Goal: Task Accomplishment & Management: Complete application form

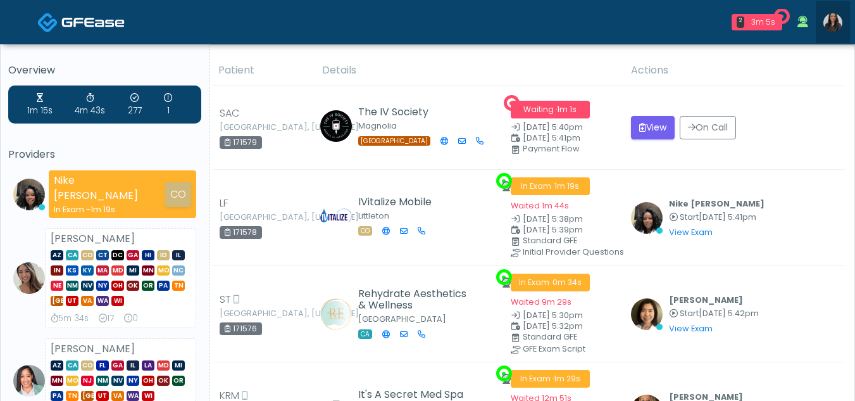
click at [834, 21] on img at bounding box center [832, 22] width 19 height 19
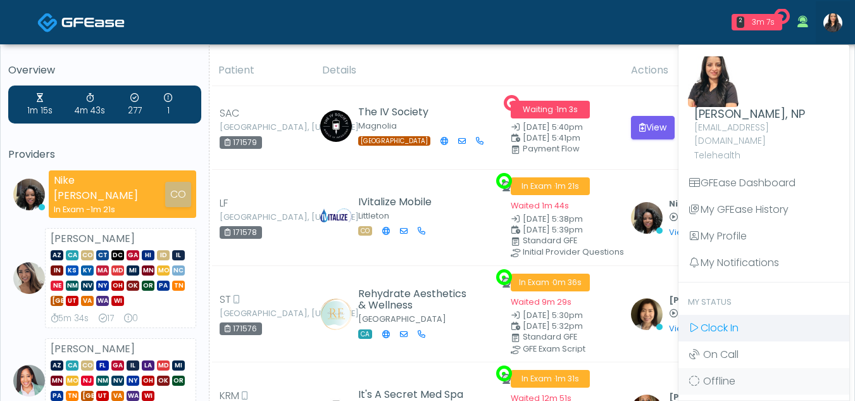
click at [718, 320] on span "Clock In" at bounding box center [720, 327] width 38 height 15
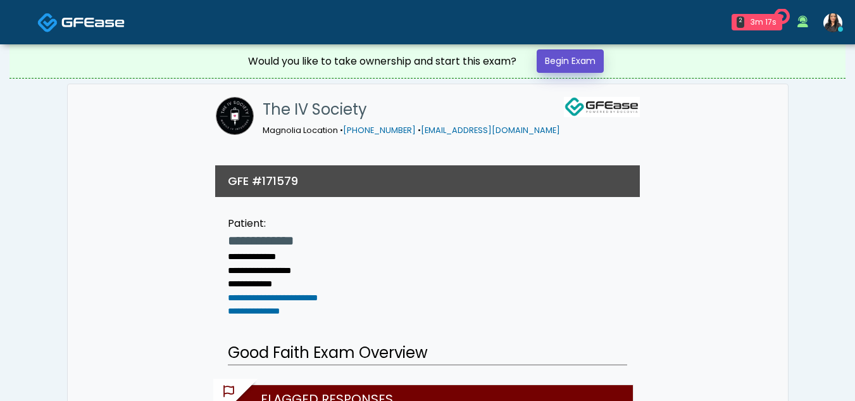
click at [569, 58] on link "Begin Exam" at bounding box center [570, 60] width 67 height 23
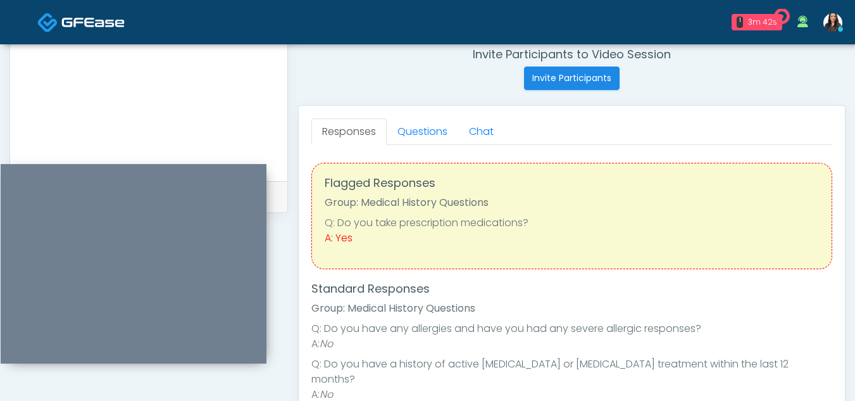
scroll to position [553, 0]
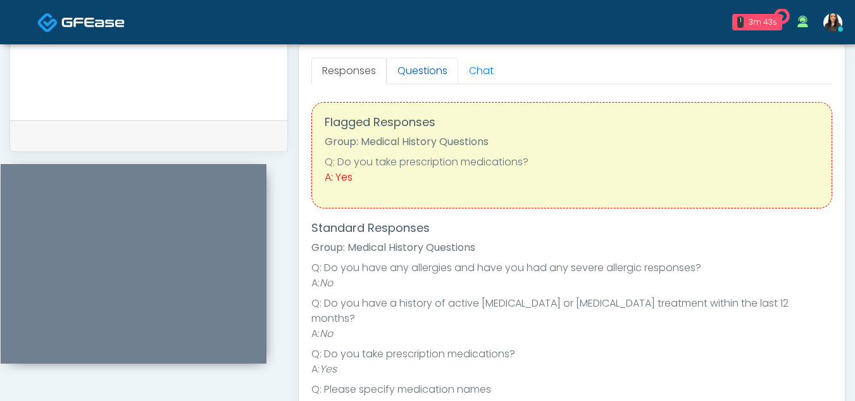
click at [415, 73] on link "Questions" at bounding box center [423, 71] width 72 height 27
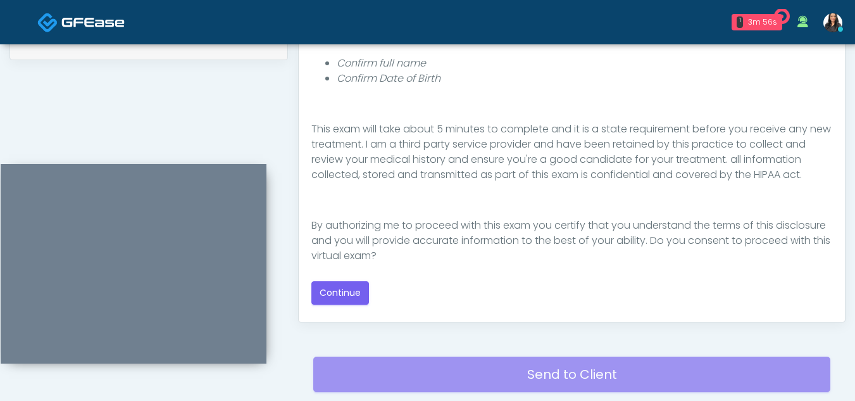
scroll to position [147, 0]
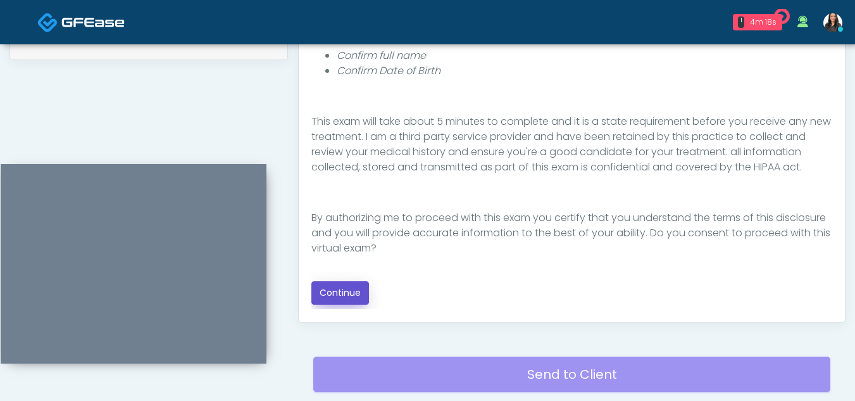
click at [339, 292] on button "Continue" at bounding box center [340, 292] width 58 height 23
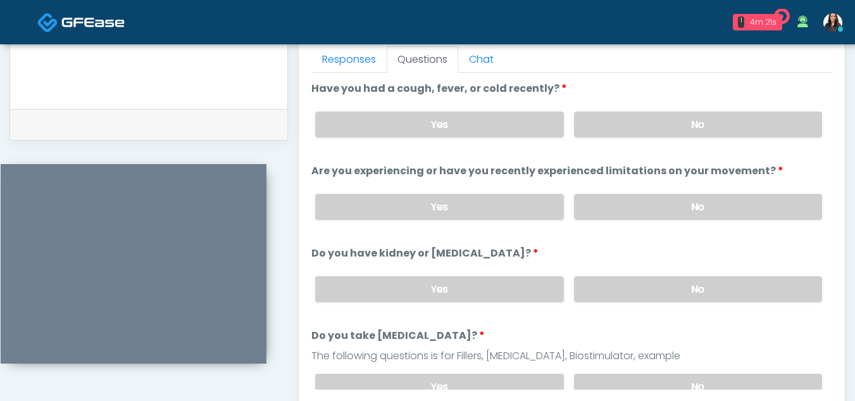
scroll to position [540, 0]
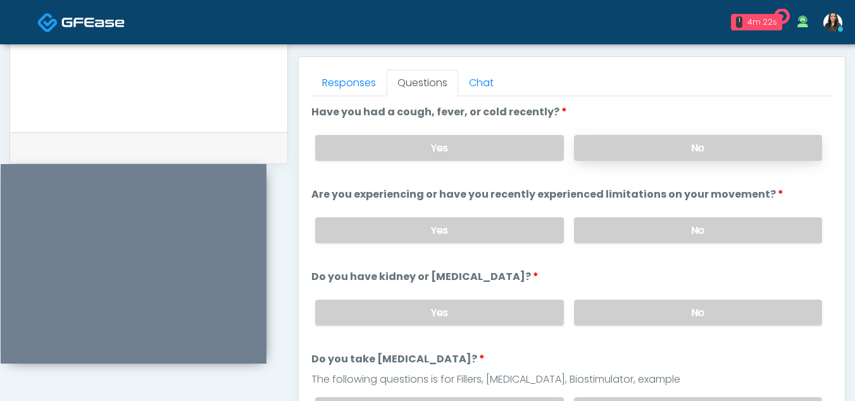
click at [646, 147] on label "No" at bounding box center [698, 148] width 248 height 26
click at [687, 238] on label "No" at bounding box center [698, 230] width 248 height 26
click at [704, 319] on label "No" at bounding box center [698, 312] width 248 height 26
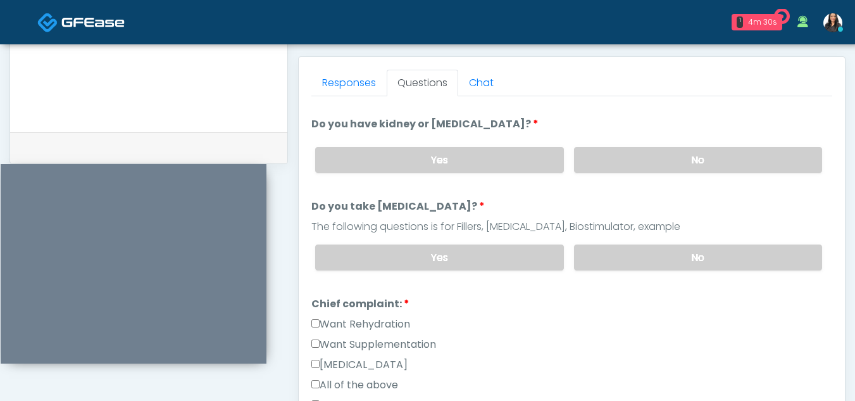
scroll to position [159, 0]
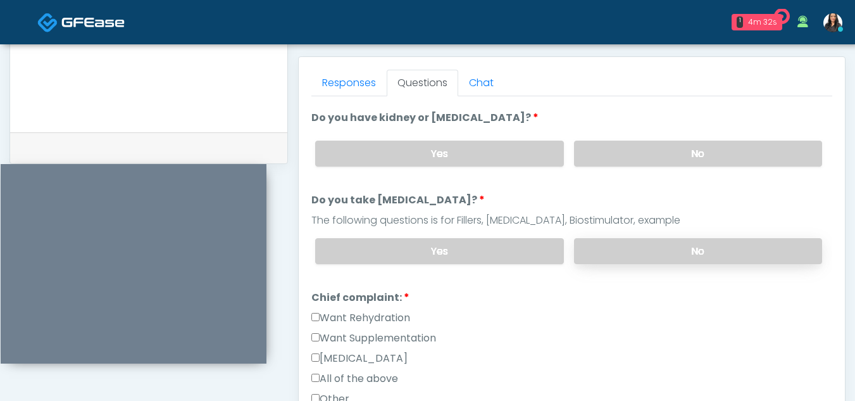
click at [714, 247] on label "No" at bounding box center [698, 251] width 248 height 26
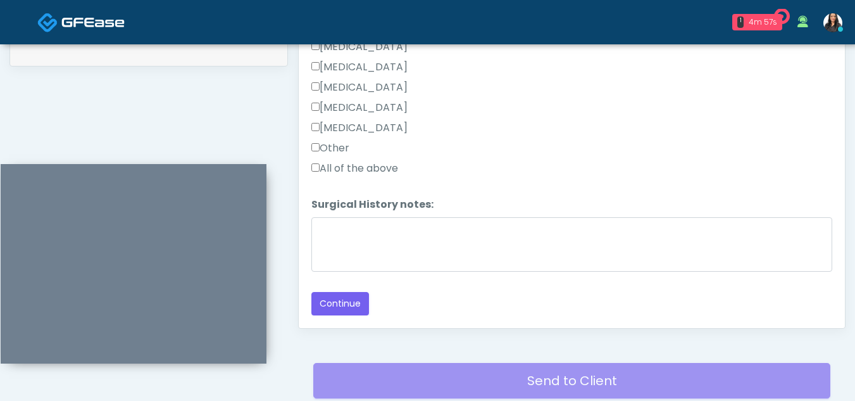
scroll to position [642, 0]
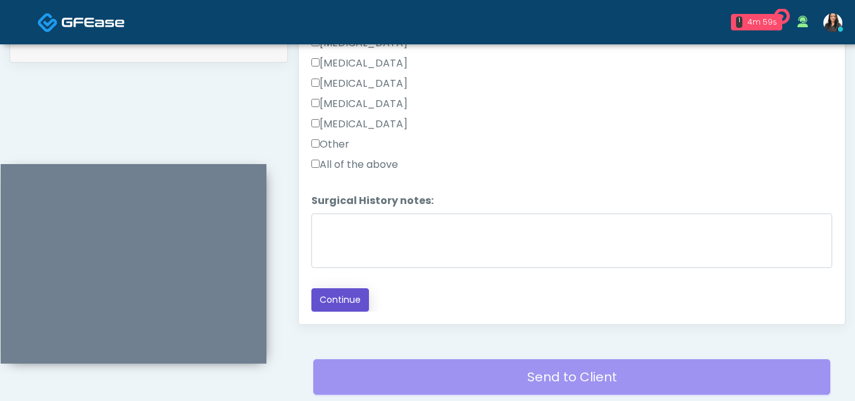
click at [355, 294] on button "Continue" at bounding box center [340, 299] width 58 height 23
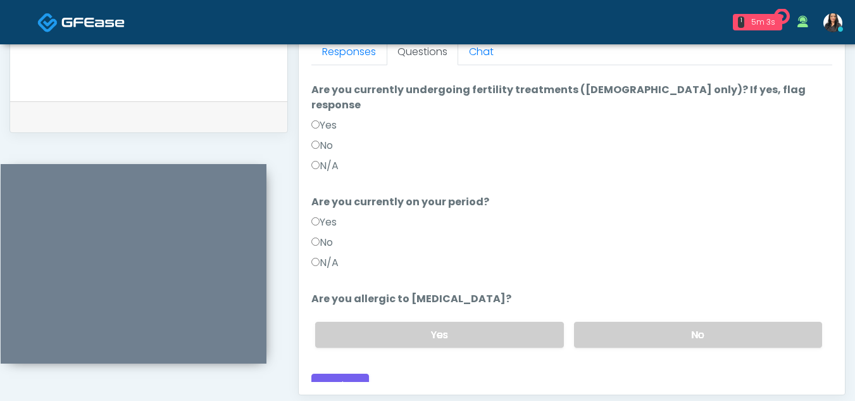
scroll to position [0, 0]
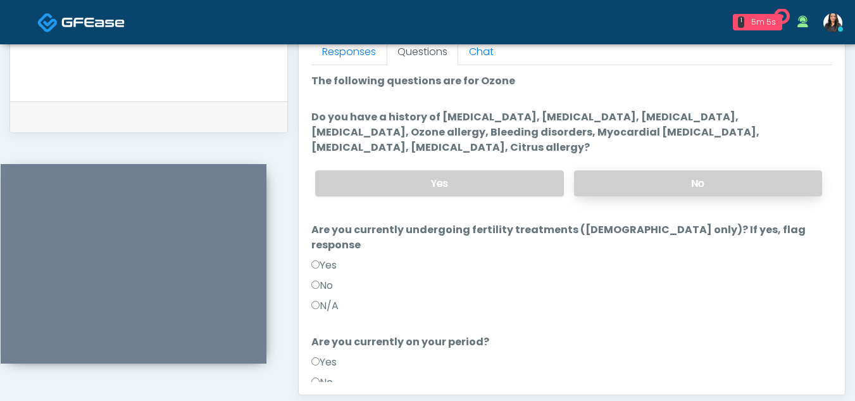
click at [671, 171] on label "No" at bounding box center [698, 183] width 248 height 26
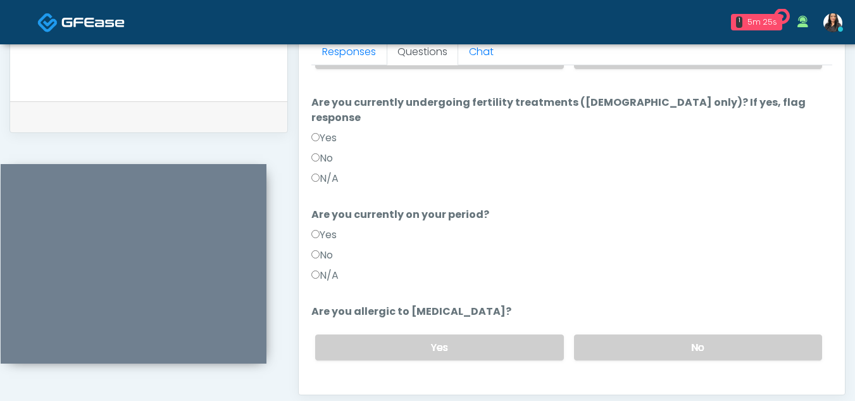
scroll to position [132, 0]
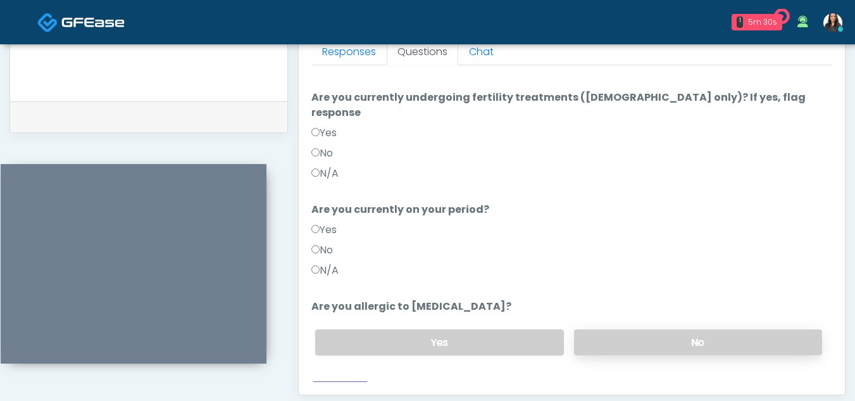
click at [668, 329] on label "No" at bounding box center [698, 342] width 248 height 26
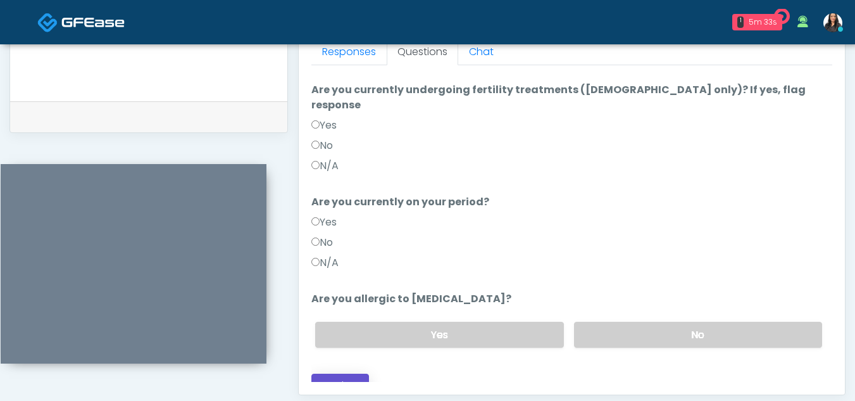
click at [342, 373] on button "Continue" at bounding box center [340, 384] width 58 height 23
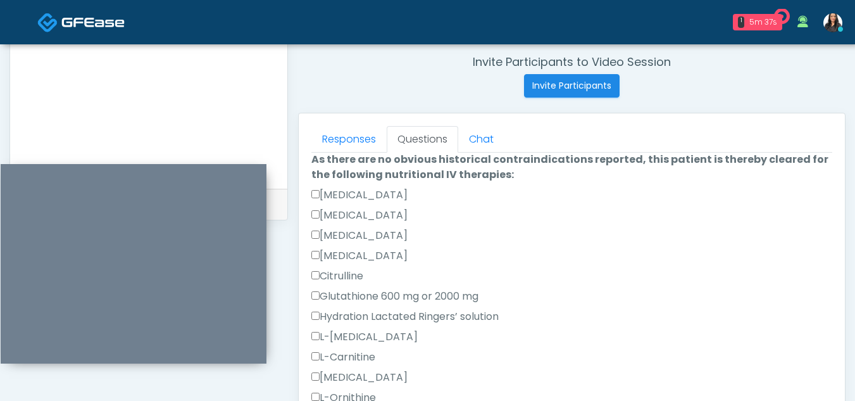
scroll to position [0, 0]
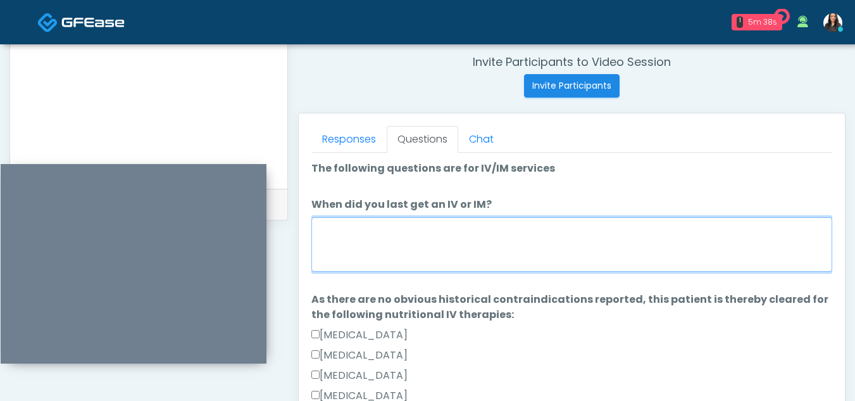
click at [354, 243] on textarea "When did you last get an IV or IM?" at bounding box center [571, 244] width 521 height 54
type textarea "**********"
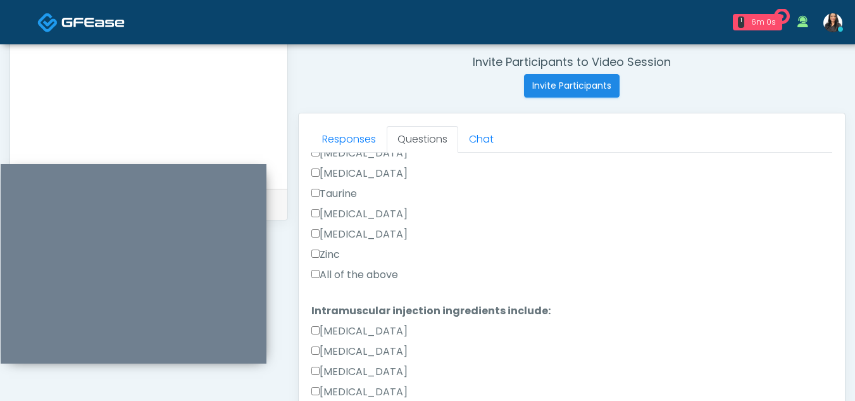
scroll to position [497, 0]
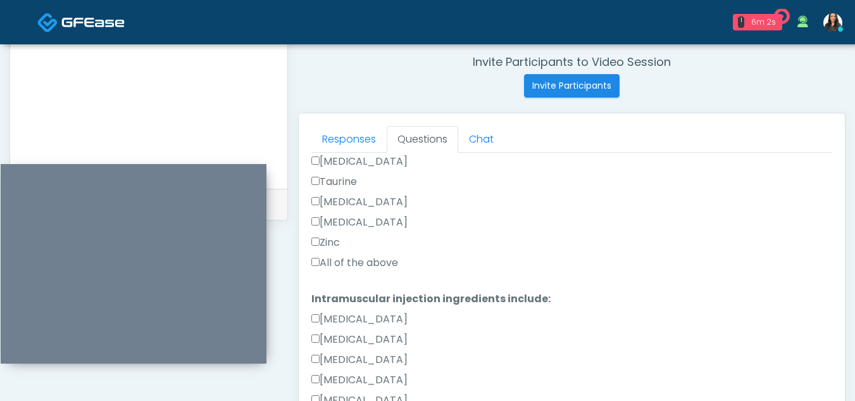
click at [318, 266] on label "All of the above" at bounding box center [354, 262] width 87 height 15
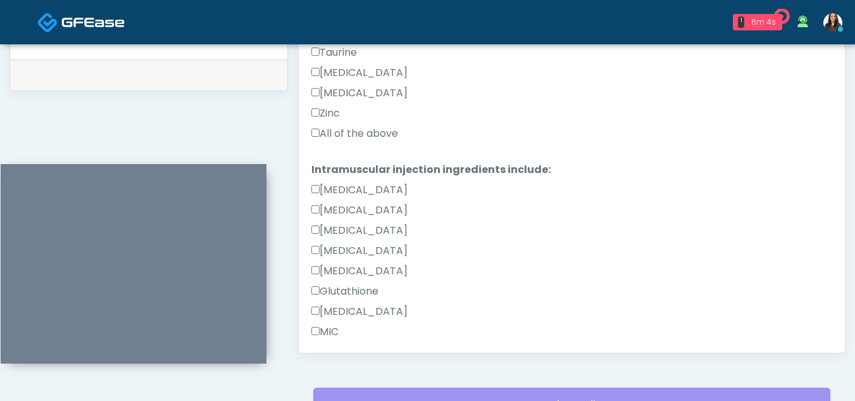
scroll to position [804, 0]
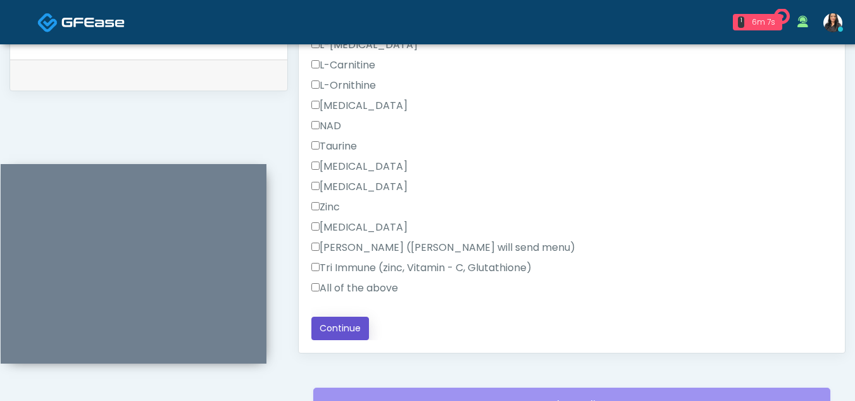
click at [353, 325] on button "Continue" at bounding box center [340, 327] width 58 height 23
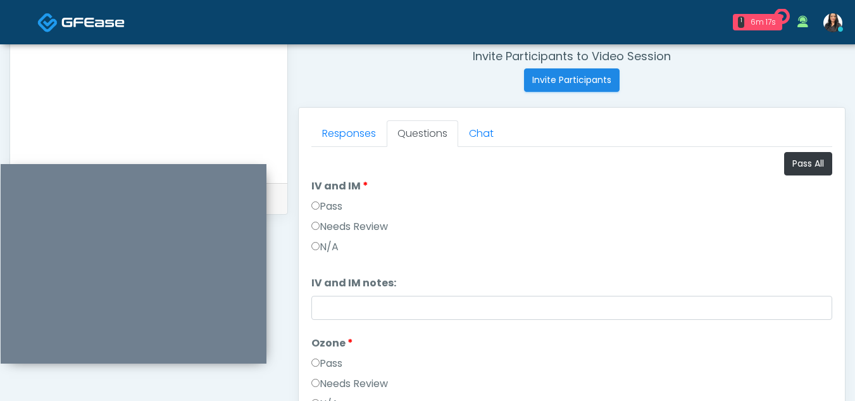
scroll to position [494, 0]
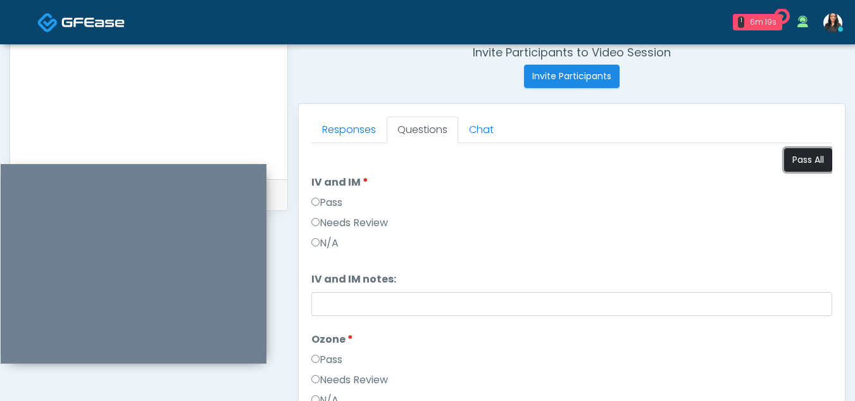
click at [800, 165] on button "Pass All" at bounding box center [808, 159] width 48 height 23
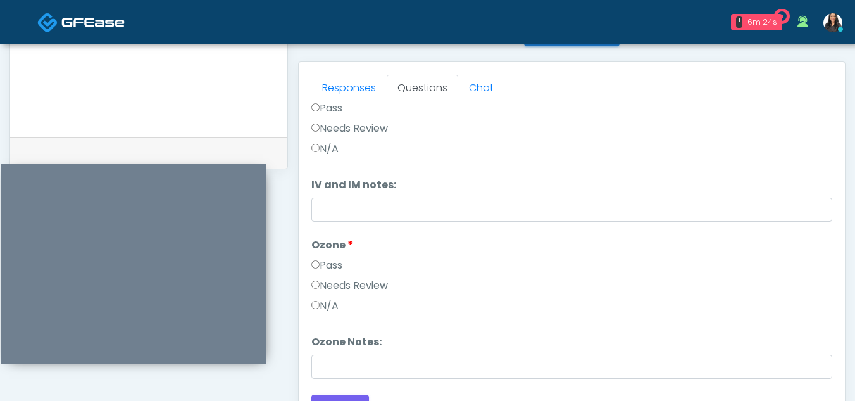
scroll to position [680, 0]
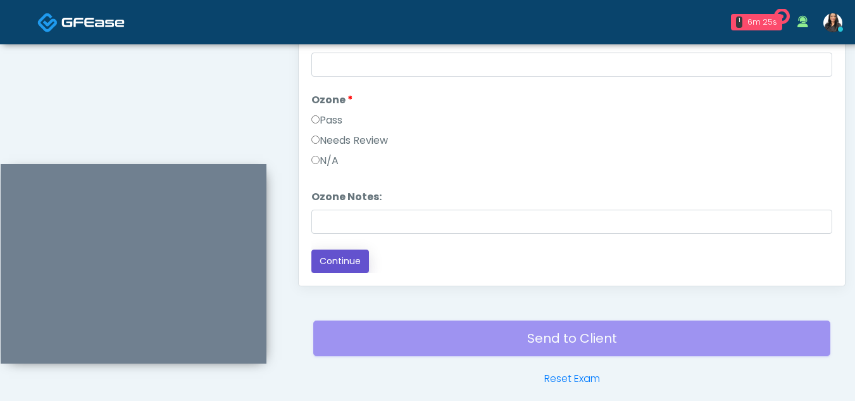
click at [355, 265] on button "Continue" at bounding box center [340, 260] width 58 height 23
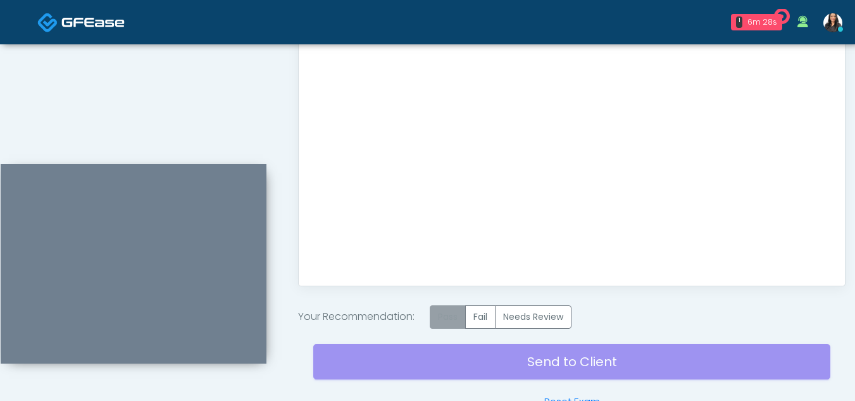
click at [446, 311] on label "Pass" at bounding box center [448, 316] width 36 height 23
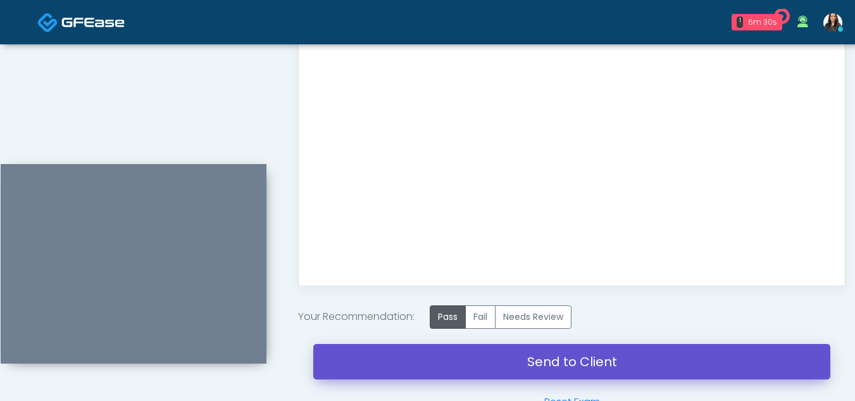
click at [551, 362] on link "Send to Client" at bounding box center [571, 361] width 517 height 35
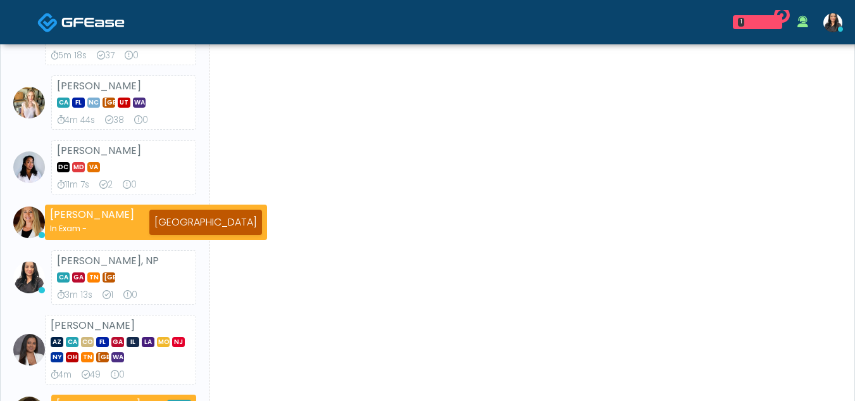
scroll to position [468, 0]
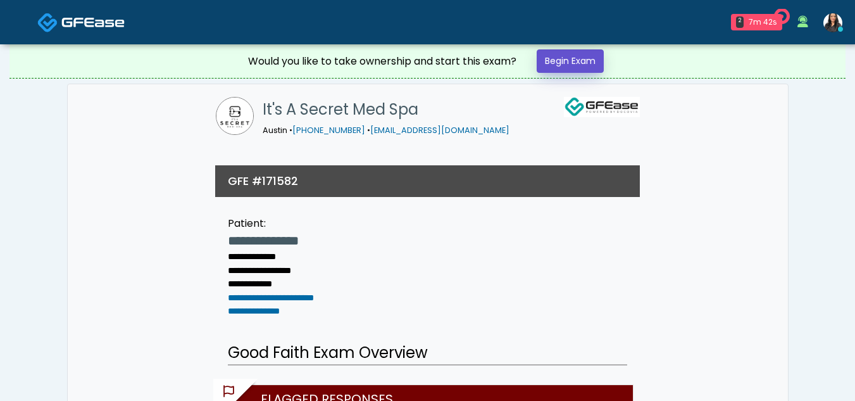
click at [577, 53] on link "Begin Exam" at bounding box center [570, 60] width 67 height 23
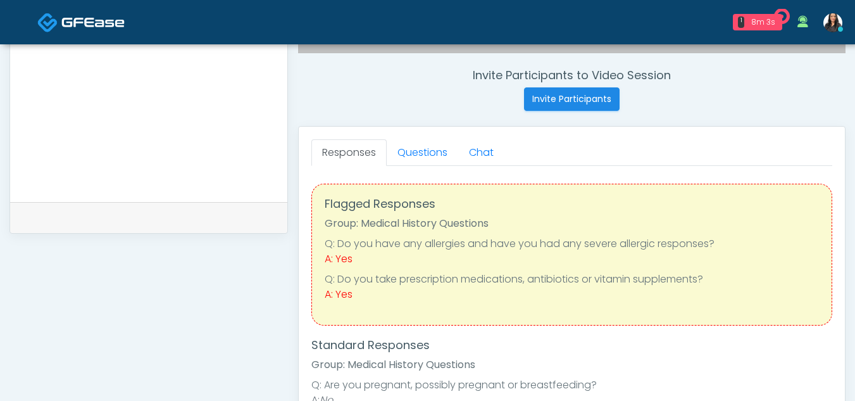
scroll to position [473, 0]
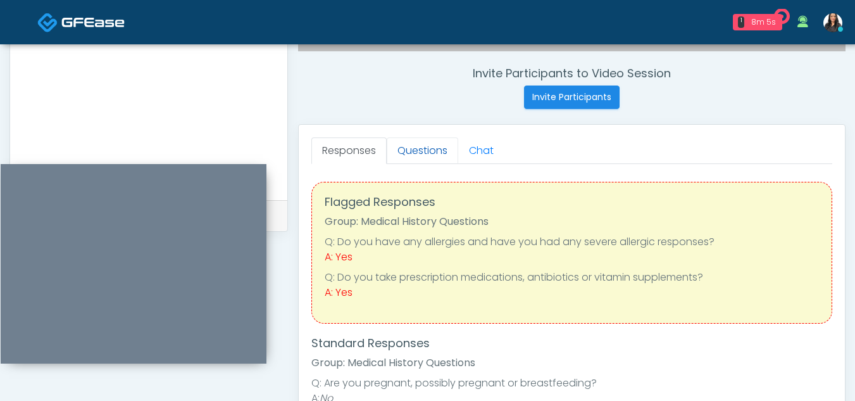
click at [429, 157] on link "Questions" at bounding box center [423, 150] width 72 height 27
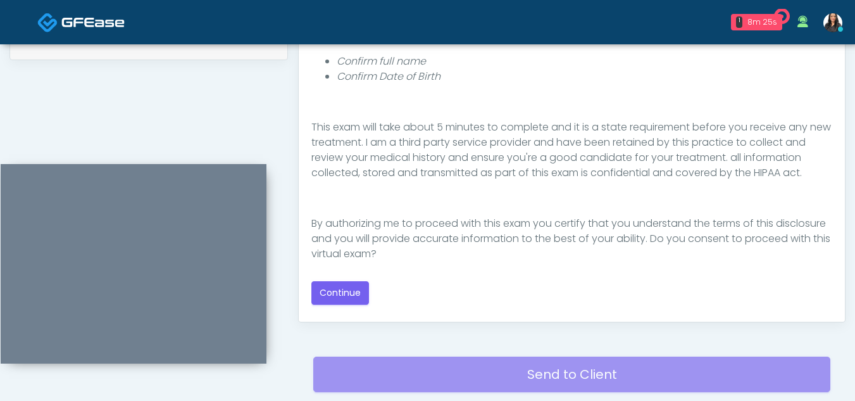
scroll to position [147, 0]
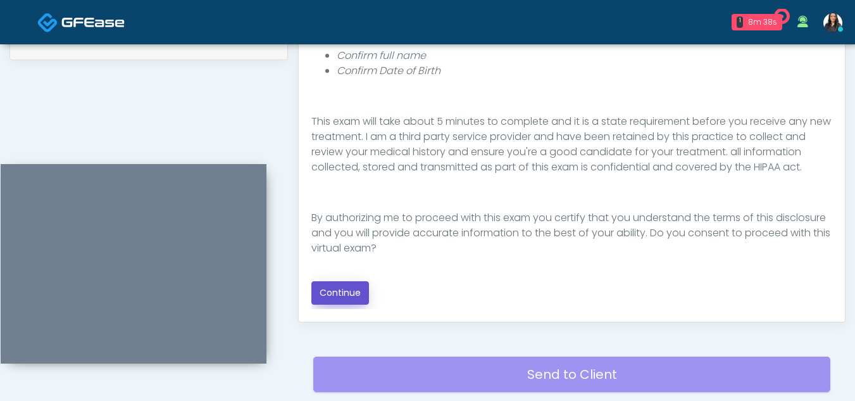
click at [327, 296] on button "Continue" at bounding box center [340, 292] width 58 height 23
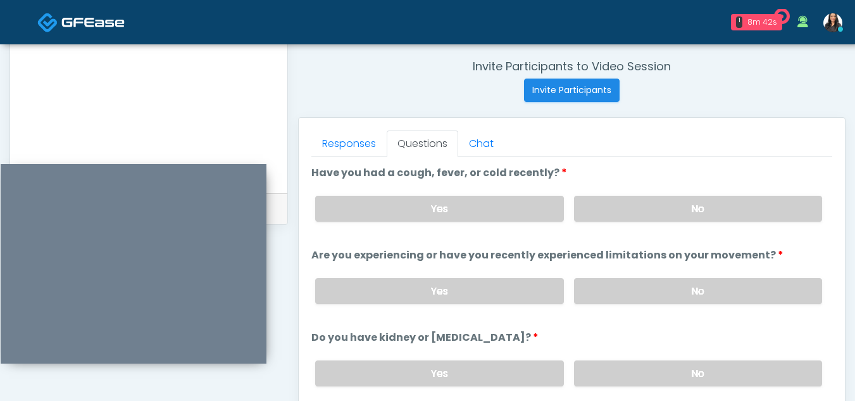
scroll to position [474, 0]
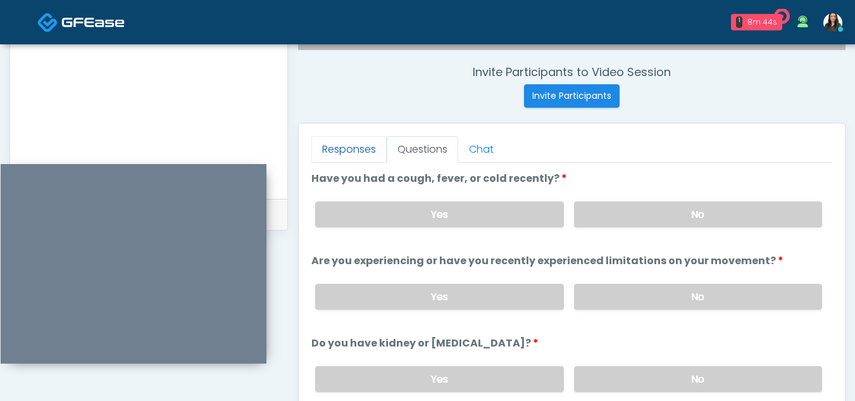
click at [338, 154] on link "Responses" at bounding box center [348, 149] width 75 height 27
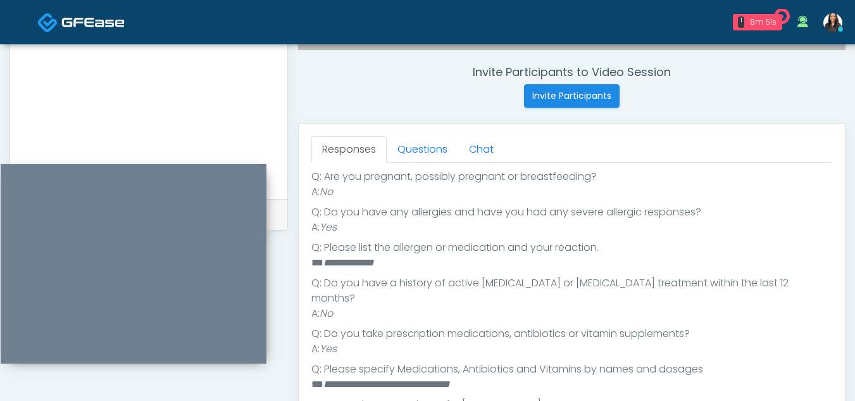
scroll to position [206, 0]
click at [422, 153] on link "Questions" at bounding box center [423, 149] width 72 height 27
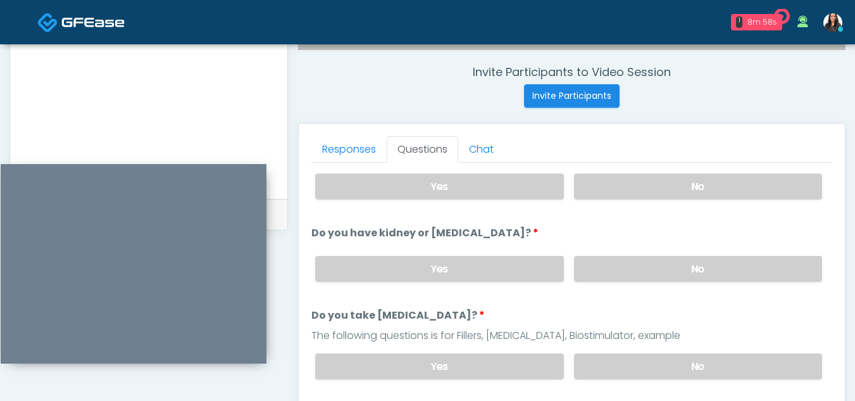
scroll to position [0, 0]
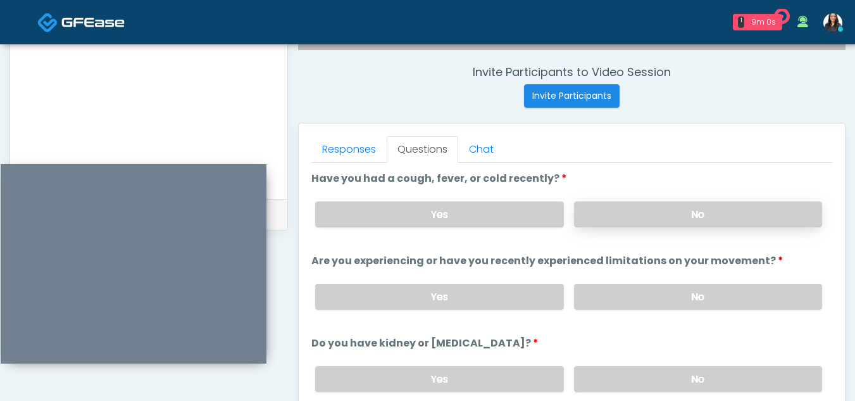
click at [721, 212] on label "No" at bounding box center [698, 214] width 248 height 26
click at [699, 300] on label "No" at bounding box center [698, 297] width 248 height 26
click at [728, 382] on label "No" at bounding box center [698, 379] width 248 height 26
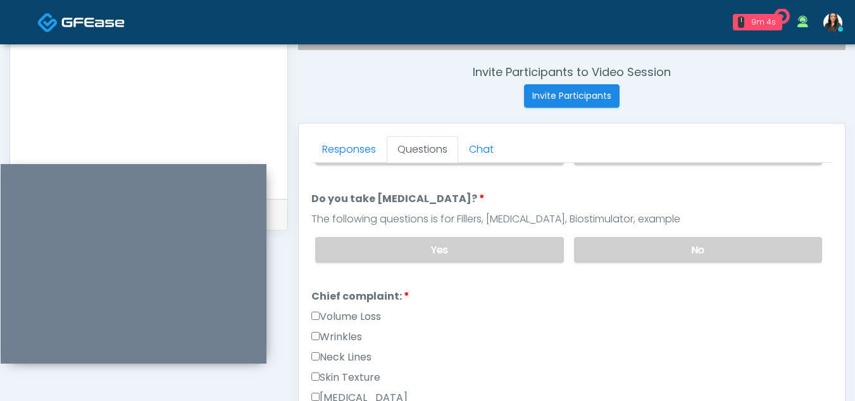
scroll to position [209, 0]
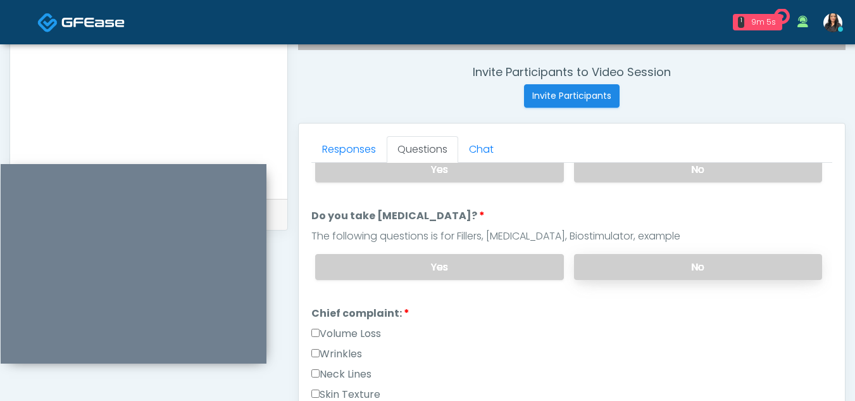
click at [685, 263] on label "No" at bounding box center [698, 267] width 248 height 26
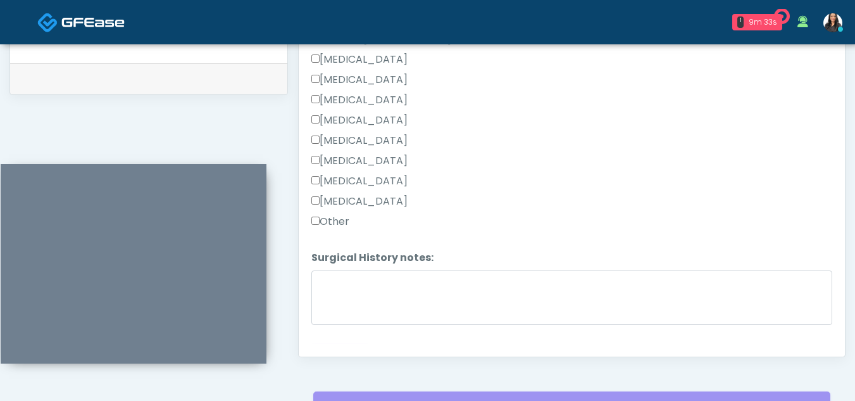
scroll to position [828, 0]
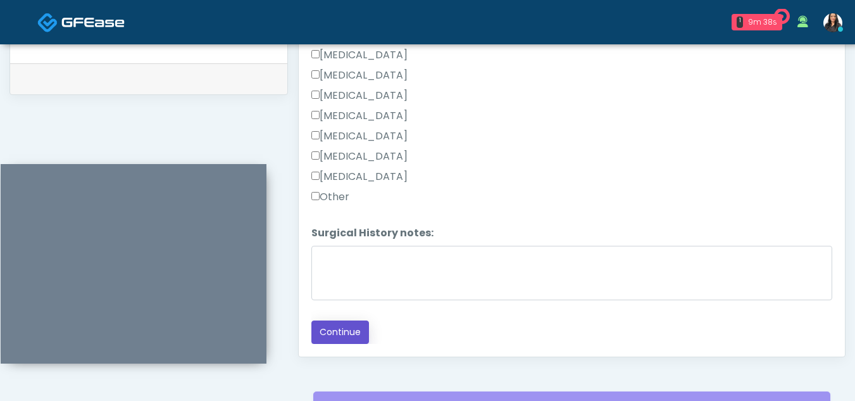
click at [350, 333] on button "Continue" at bounding box center [340, 331] width 58 height 23
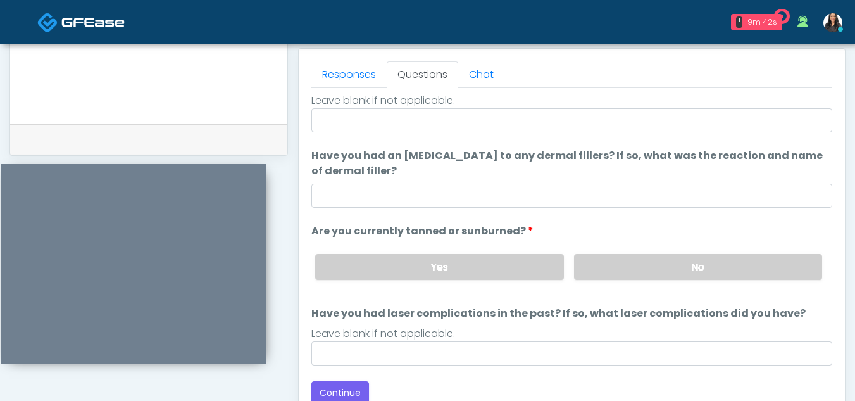
scroll to position [0, 0]
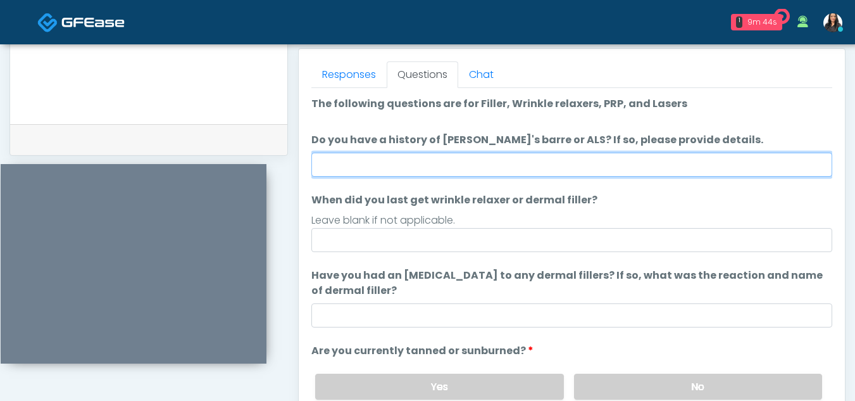
click at [413, 158] on input "Do you have a history of Guillain's barre or ALS? If so, please provide details." at bounding box center [571, 165] width 521 height 24
type input "**"
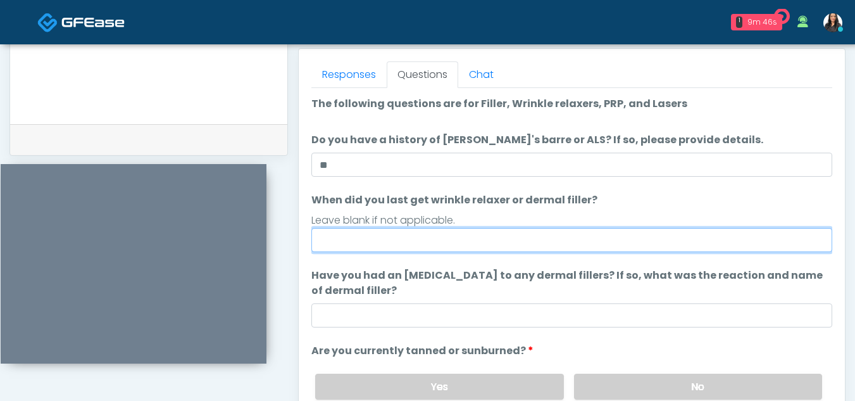
click at [394, 241] on input "When did you last get wrinkle relaxer or dermal filler?" at bounding box center [571, 240] width 521 height 24
type input "**********"
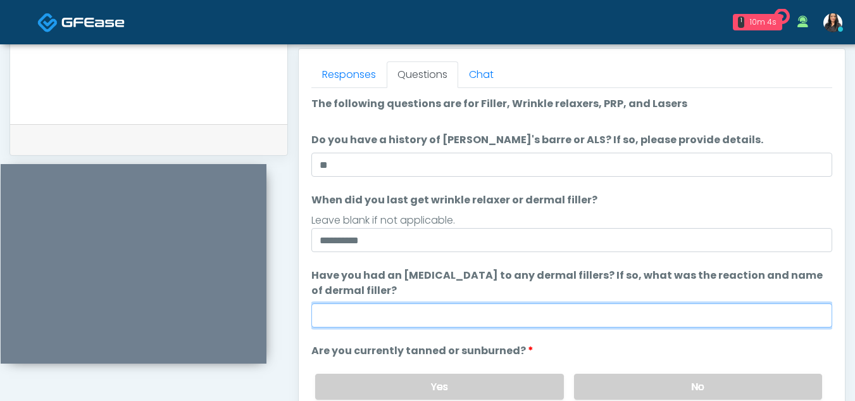
click at [406, 311] on input "Have you had an allergic response to any dermal fillers? If so, what was the re…" at bounding box center [571, 315] width 521 height 24
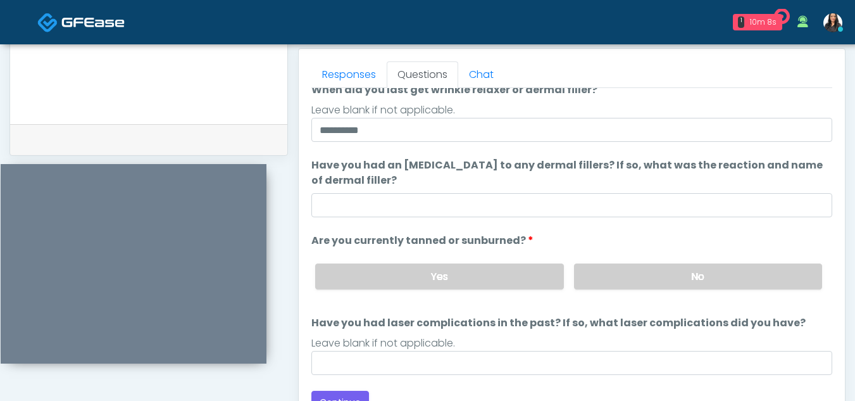
scroll to position [113, 0]
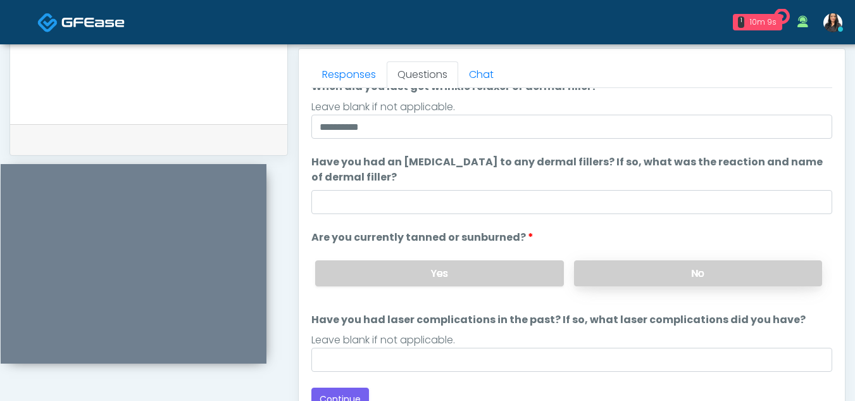
click at [685, 273] on label "No" at bounding box center [698, 273] width 248 height 26
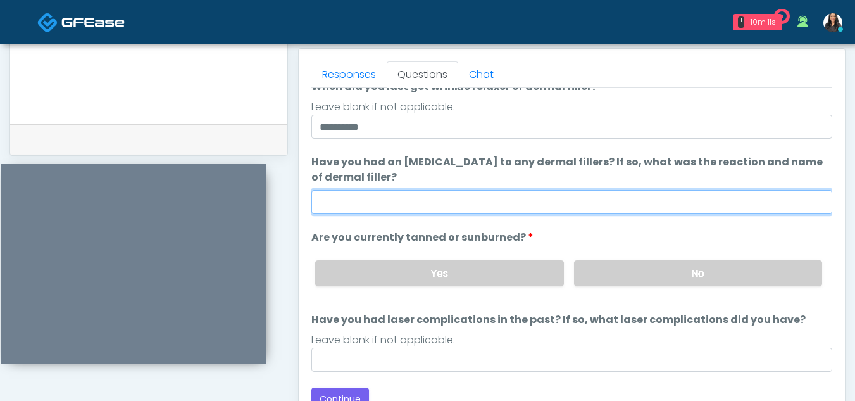
click at [384, 197] on input "Have you had an allergic response to any dermal fillers? If so, what was the re…" at bounding box center [571, 202] width 521 height 24
type input "**"
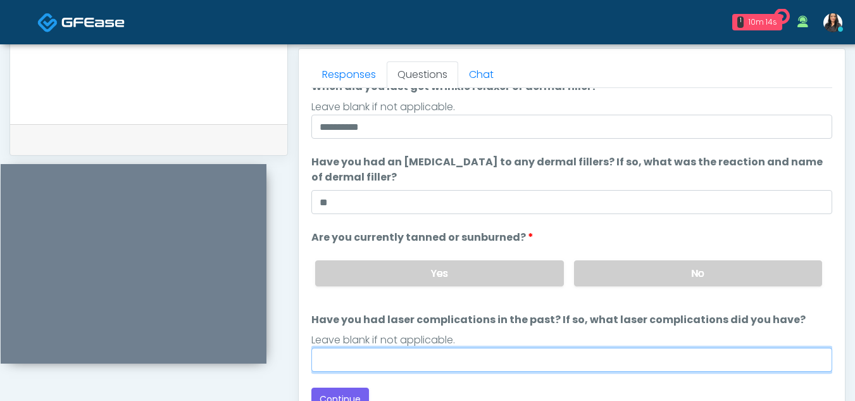
click at [395, 363] on input "Have you had laser complications in the past? If so, what laser complications d…" at bounding box center [571, 359] width 521 height 24
type input "**"
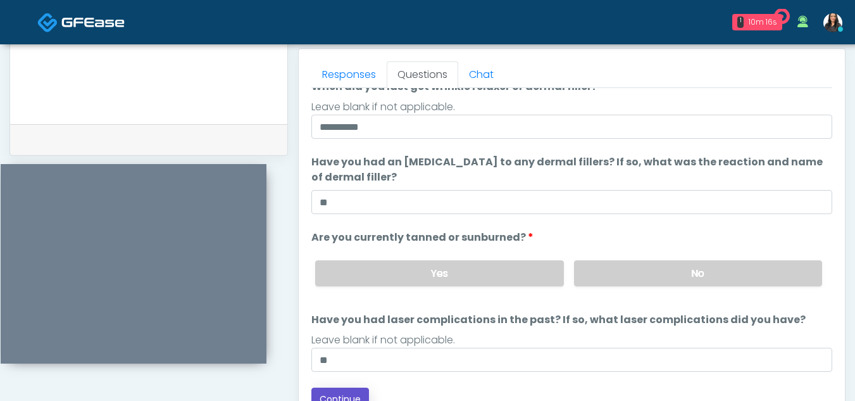
click at [352, 392] on button "Continue" at bounding box center [340, 398] width 58 height 23
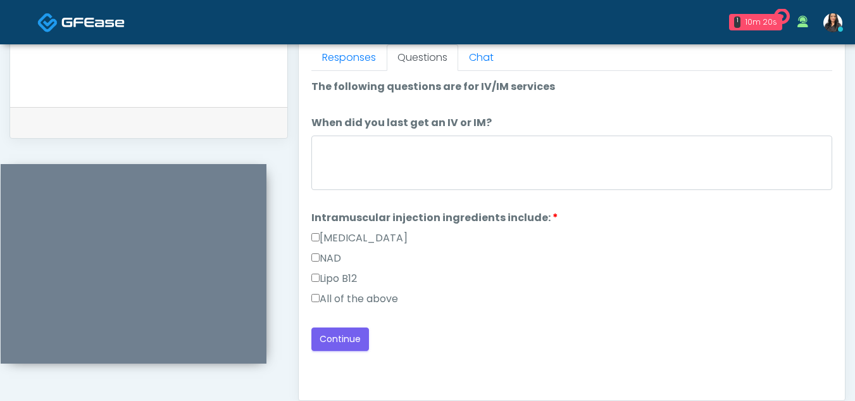
scroll to position [568, 0]
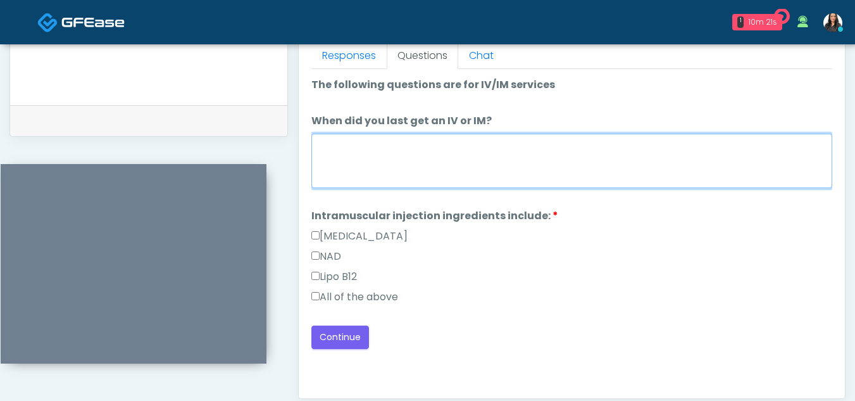
click at [365, 151] on textarea "When did you last get an IV or IM?" at bounding box center [571, 161] width 521 height 54
type textarea "*****"
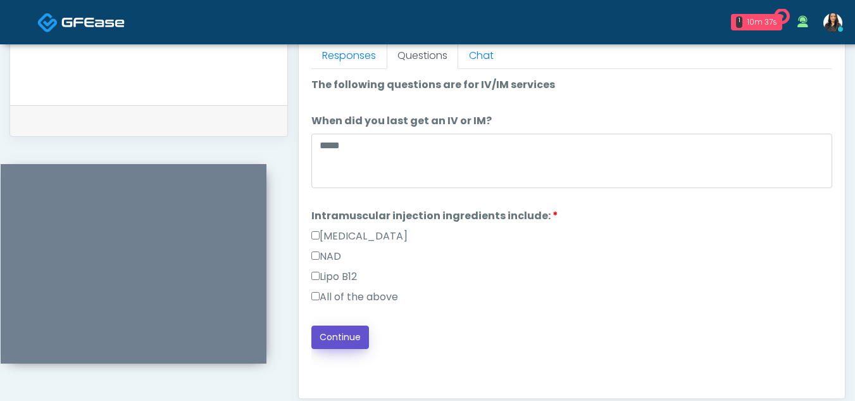
click at [346, 337] on button "Continue" at bounding box center [340, 336] width 58 height 23
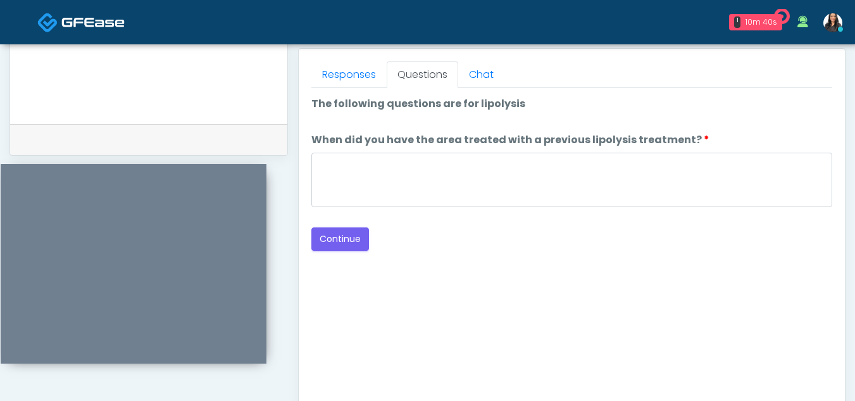
scroll to position [535, 0]
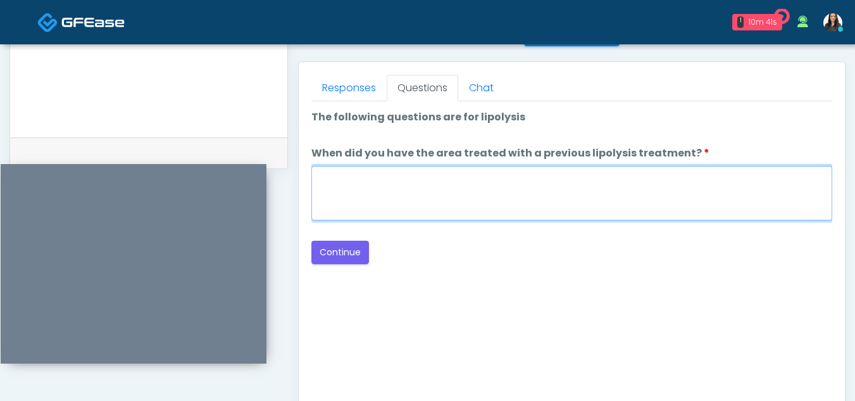
click at [346, 202] on textarea "When did you have the area treated with a previous lipolysis treatment?" at bounding box center [571, 193] width 521 height 54
type textarea "*****"
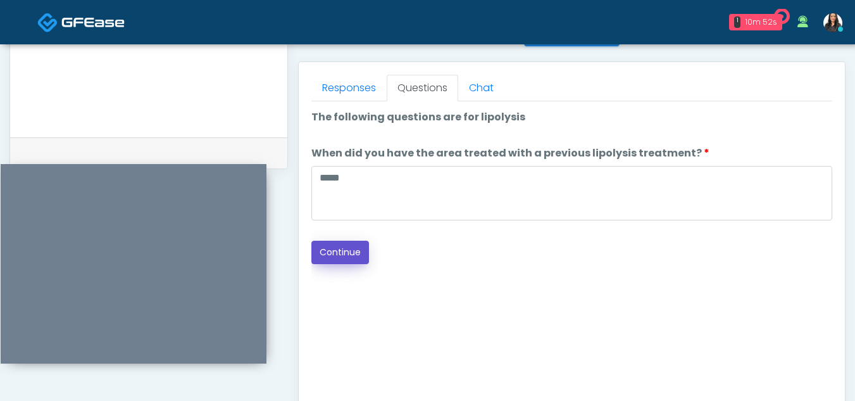
click at [347, 249] on button "Continue" at bounding box center [340, 252] width 58 height 23
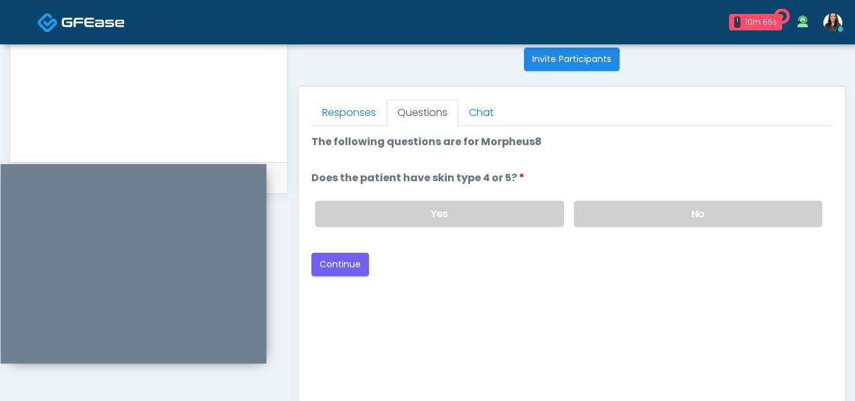
scroll to position [507, 0]
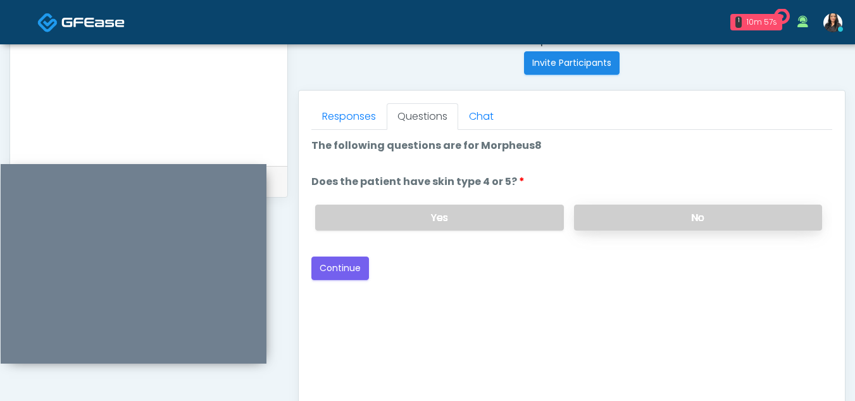
click at [632, 213] on label "No" at bounding box center [698, 217] width 248 height 26
click at [339, 265] on button "Continue" at bounding box center [340, 267] width 58 height 23
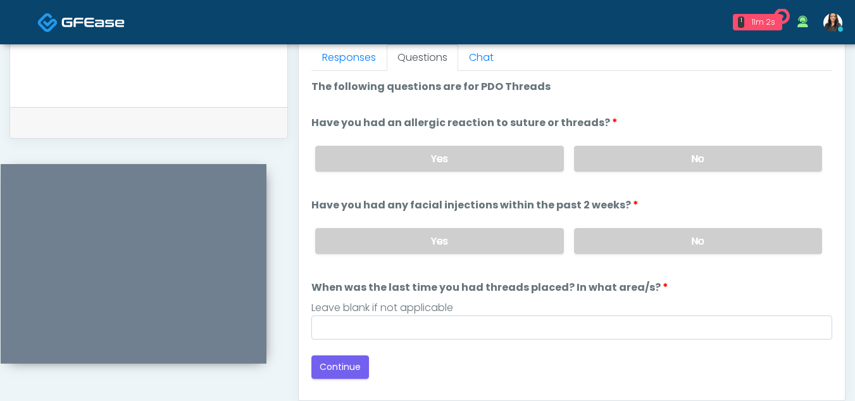
scroll to position [564, 0]
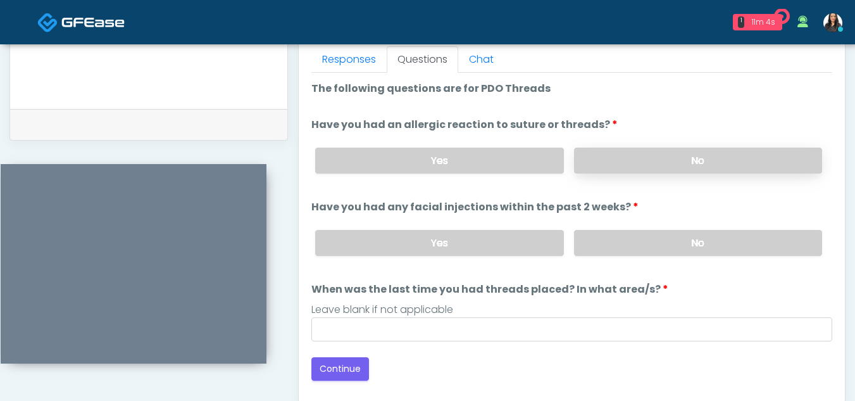
click at [635, 156] on label "No" at bounding box center [698, 160] width 248 height 26
click at [676, 246] on label "No" at bounding box center [698, 243] width 248 height 26
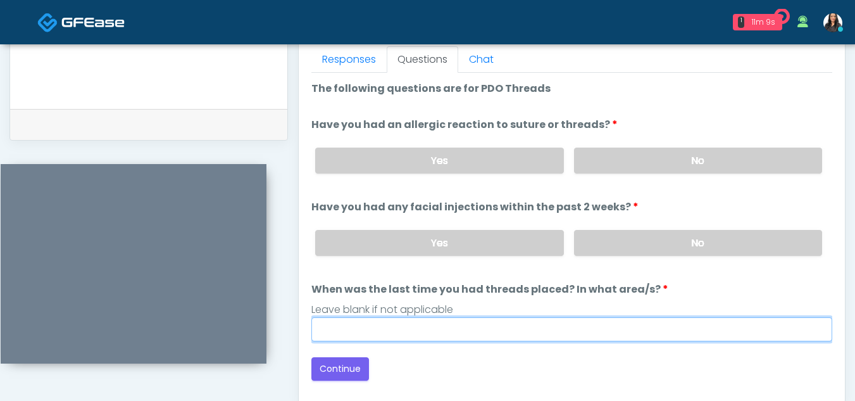
click at [434, 337] on input "When was the last time you had threads placed? In what area/s?" at bounding box center [571, 329] width 521 height 24
type input "*****"
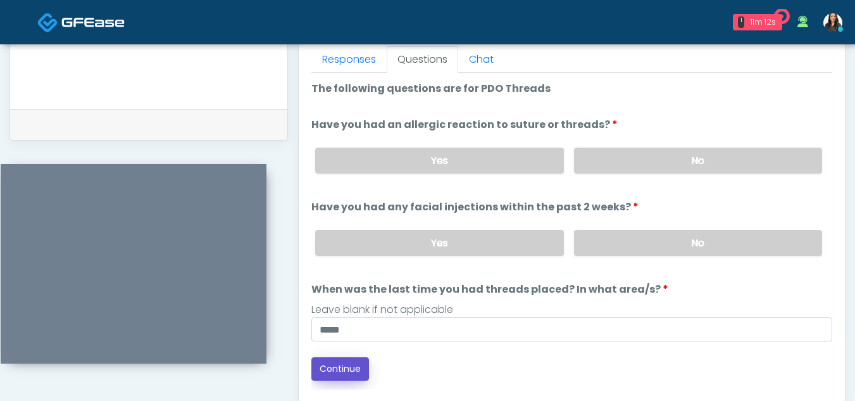
click at [349, 368] on button "Continue" at bounding box center [340, 368] width 58 height 23
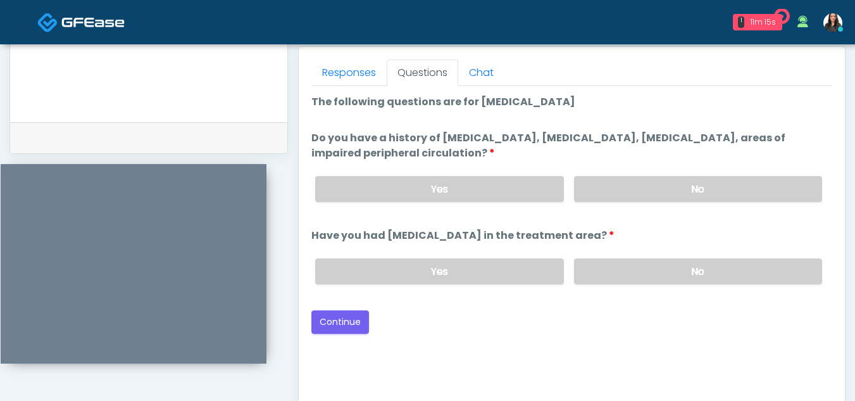
scroll to position [534, 0]
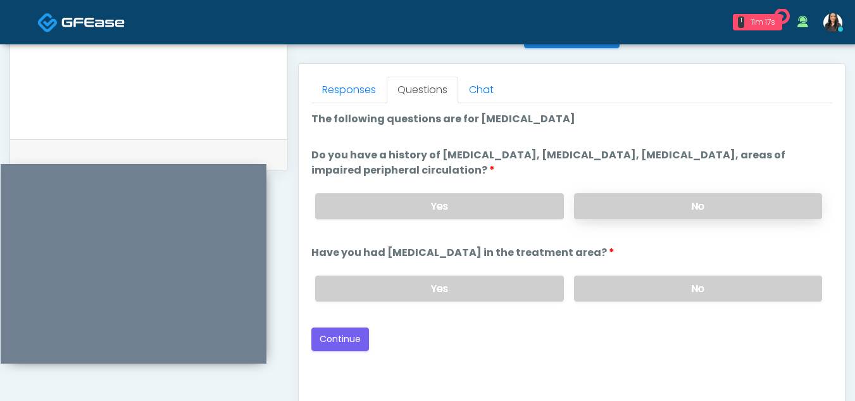
click at [666, 199] on label "No" at bounding box center [698, 206] width 248 height 26
click at [682, 287] on label "No" at bounding box center [698, 288] width 248 height 26
click at [342, 340] on button "Continue" at bounding box center [340, 338] width 58 height 23
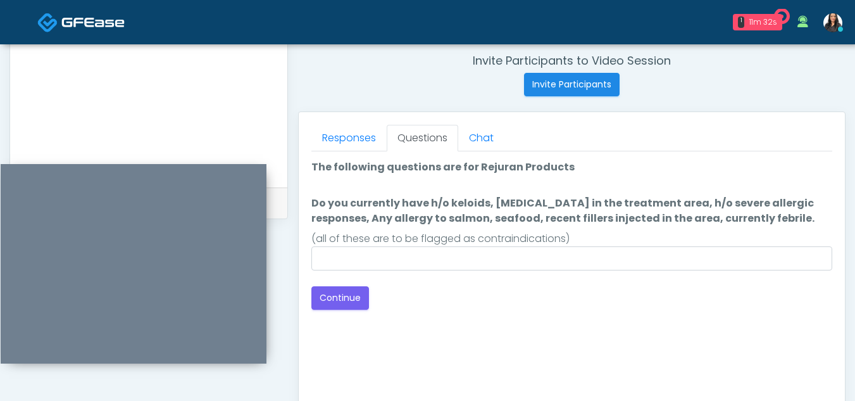
scroll to position [487, 0]
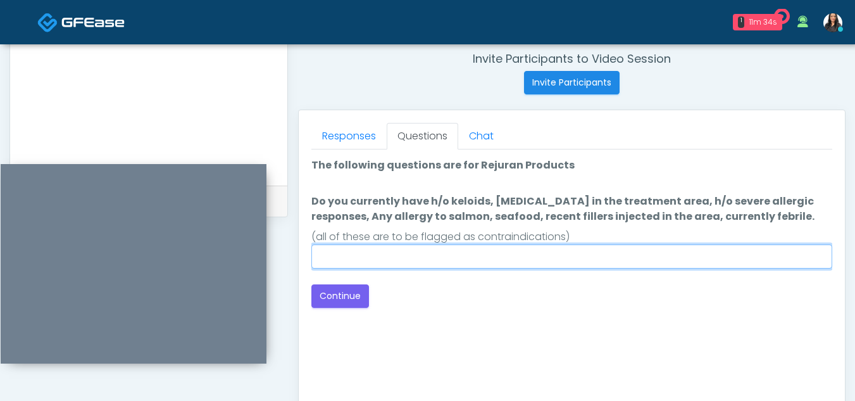
click at [359, 256] on input "Do you currently have h/o keloids, skin infection in the treatment area, h/o se…" at bounding box center [571, 256] width 521 height 24
type input "**"
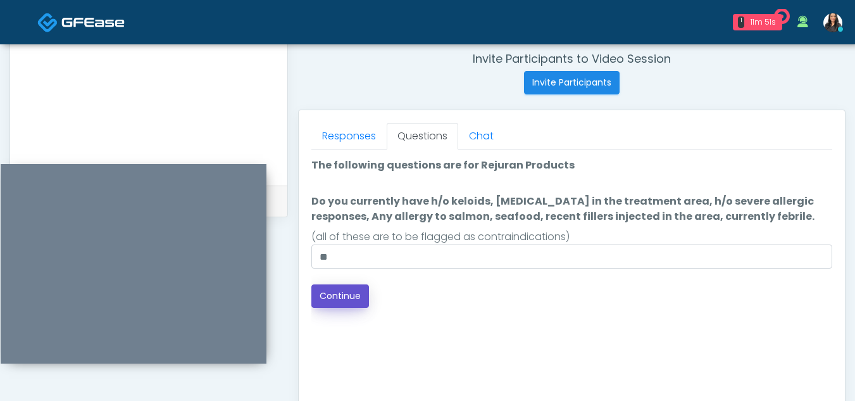
click at [338, 296] on button "Continue" at bounding box center [340, 295] width 58 height 23
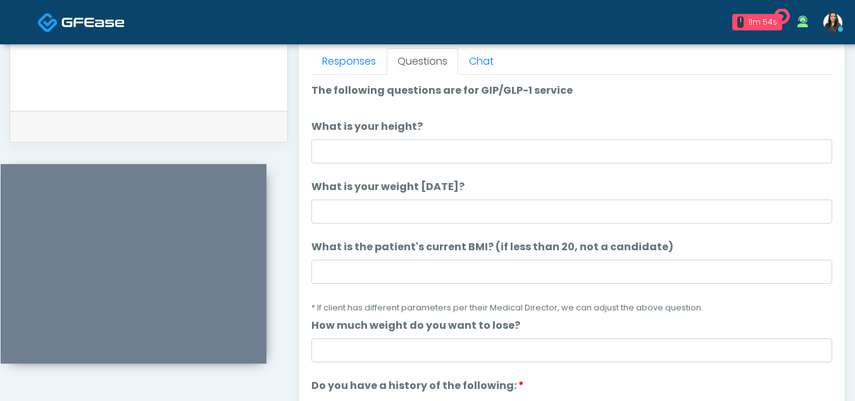
scroll to position [560, 0]
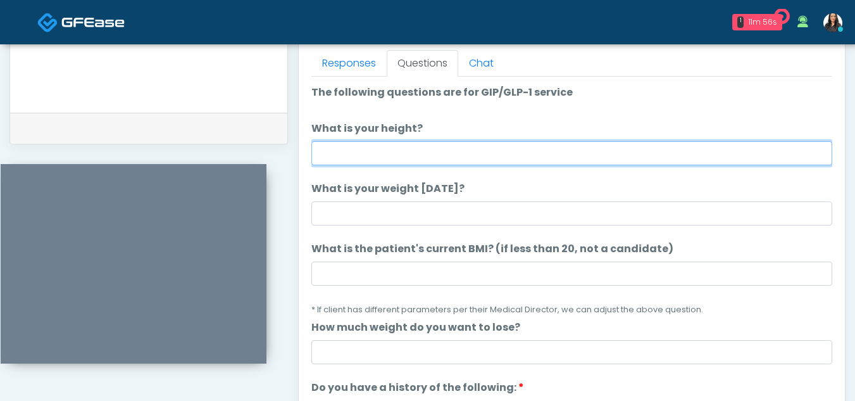
click at [396, 153] on input "What is your height?" at bounding box center [571, 153] width 521 height 24
type input "*****"
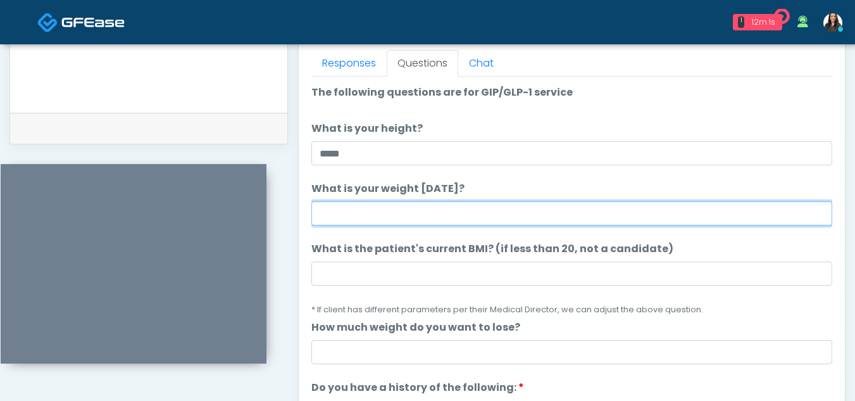
click at [363, 214] on input "What is your weight today?" at bounding box center [571, 213] width 521 height 24
type input "***"
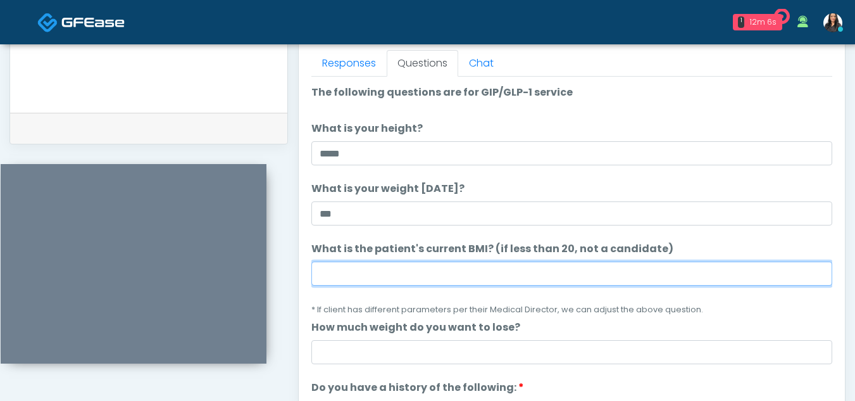
click at [371, 273] on input "What is the patient's current BMI? (if less than 20, not a candidate)" at bounding box center [571, 273] width 521 height 24
type input "****"
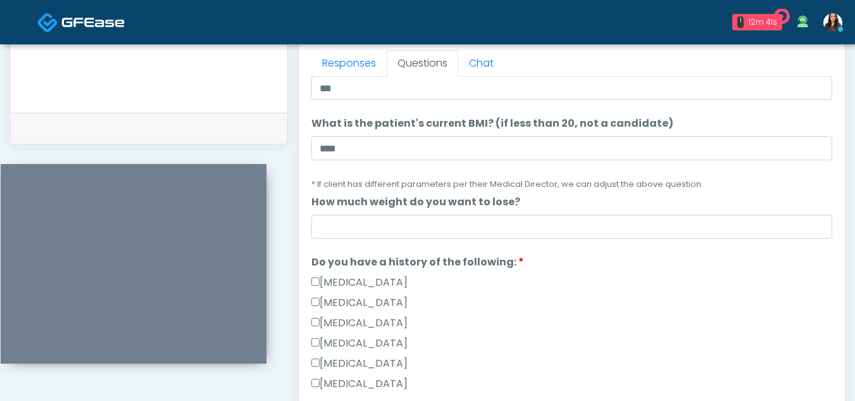
scroll to position [138, 0]
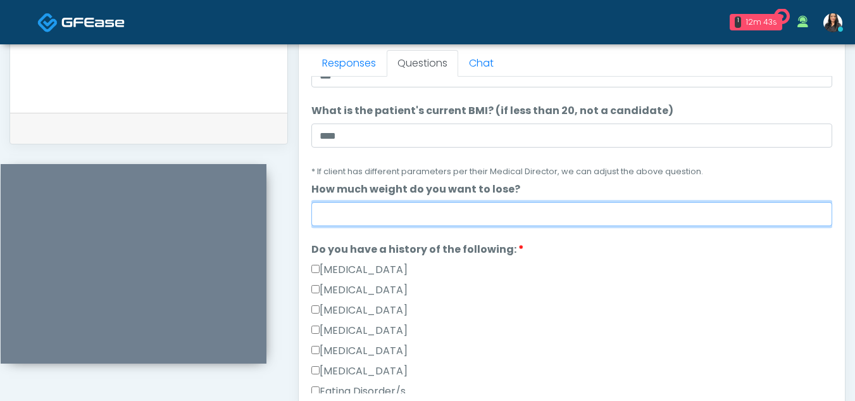
click at [385, 213] on input "How much weight do you want to lose?" at bounding box center [571, 214] width 521 height 24
type input "**"
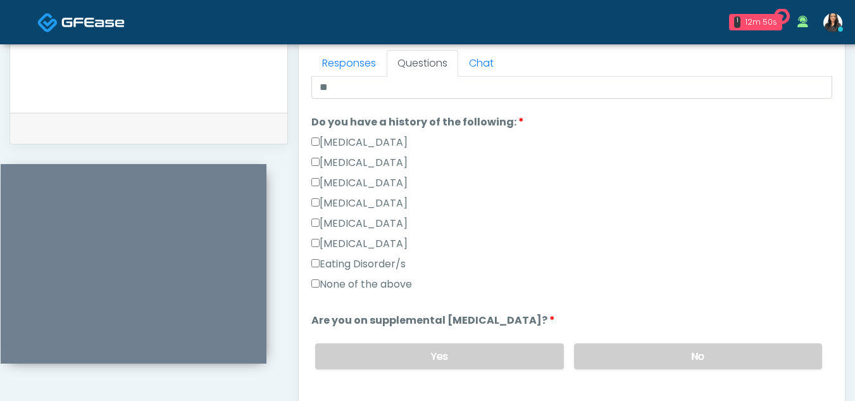
scroll to position [274, 0]
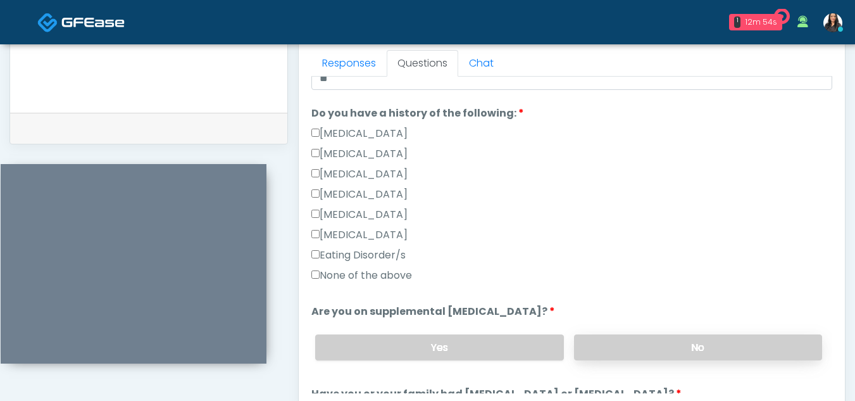
click at [737, 340] on label "No" at bounding box center [698, 347] width 248 height 26
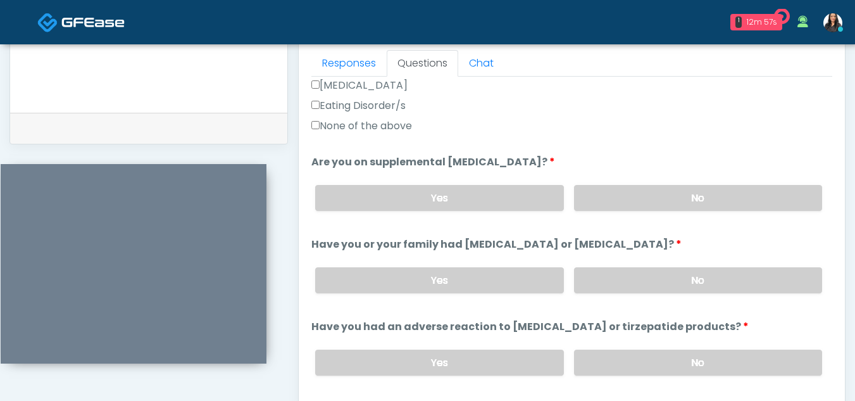
scroll to position [425, 0]
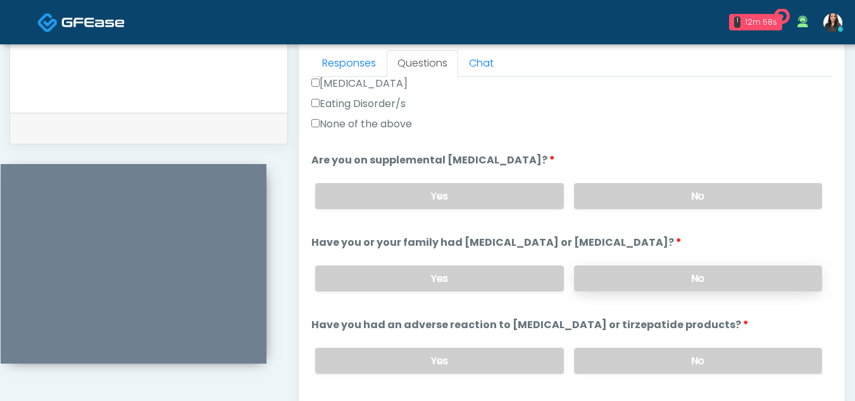
click at [704, 278] on label "No" at bounding box center [698, 278] width 248 height 26
click at [703, 365] on label "No" at bounding box center [698, 360] width 248 height 26
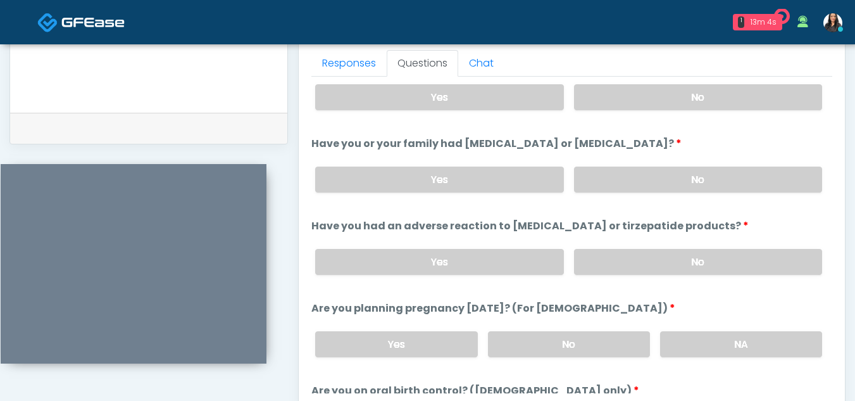
scroll to position [531, 0]
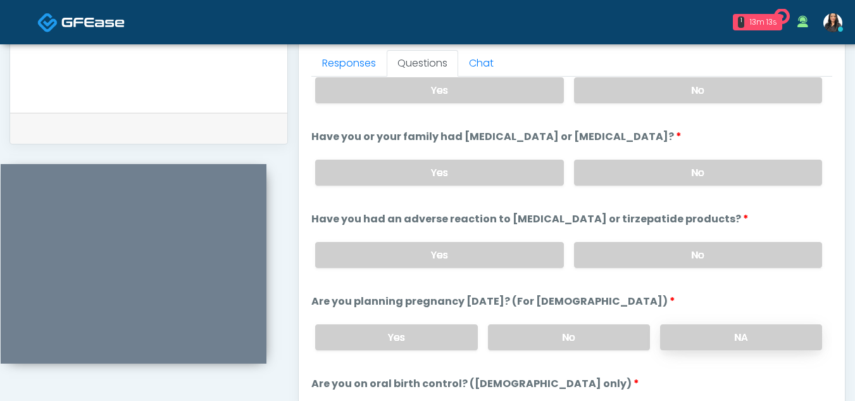
click at [748, 328] on label "NA" at bounding box center [741, 337] width 162 height 26
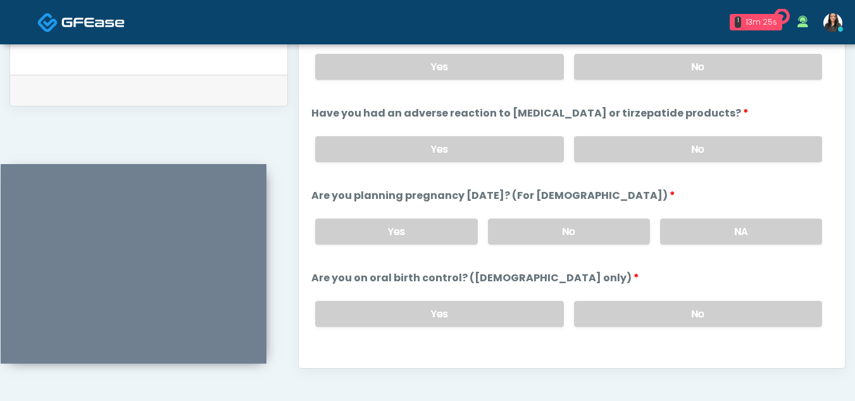
scroll to position [601, 0]
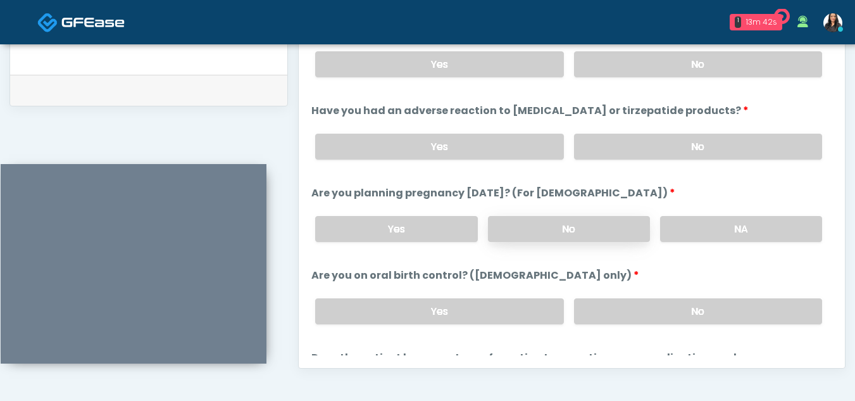
click at [613, 237] on label "No" at bounding box center [569, 229] width 162 height 26
click at [673, 309] on label "No" at bounding box center [698, 311] width 248 height 26
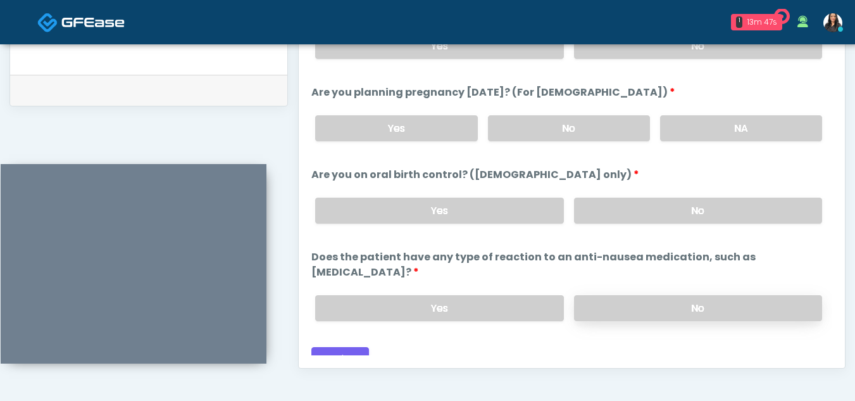
click at [649, 295] on label "No" at bounding box center [698, 308] width 248 height 26
click at [334, 347] on button "Continue" at bounding box center [340, 358] width 58 height 23
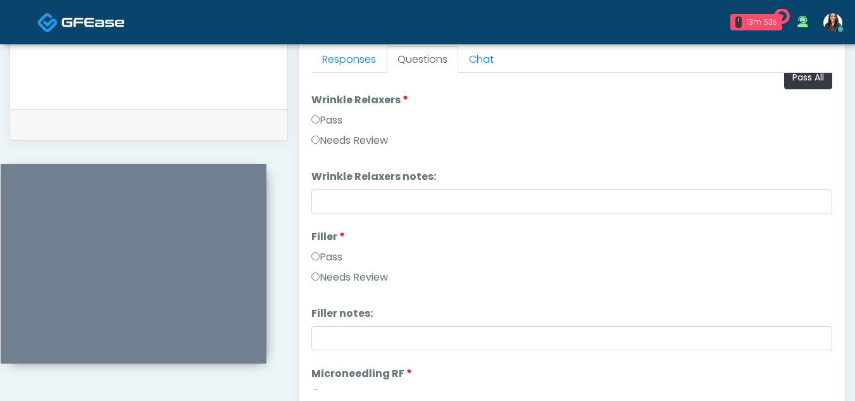
scroll to position [0, 0]
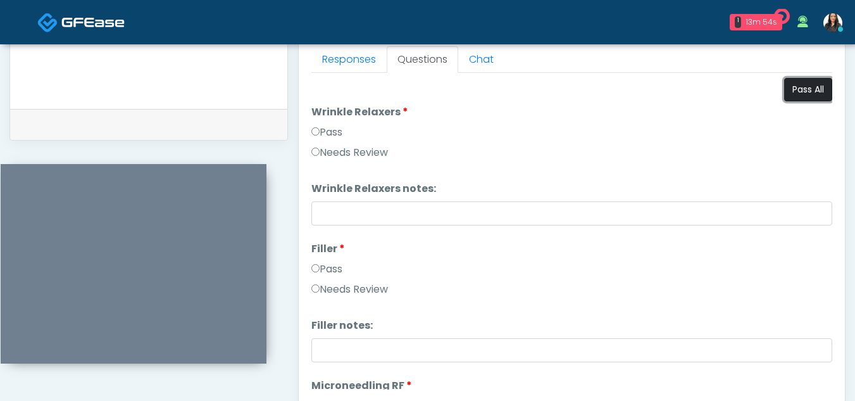
click at [795, 82] on button "Pass All" at bounding box center [808, 89] width 48 height 23
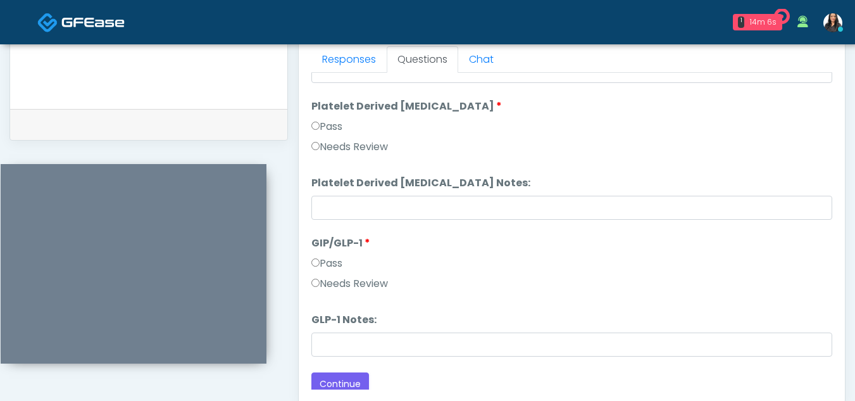
scroll to position [2493, 0]
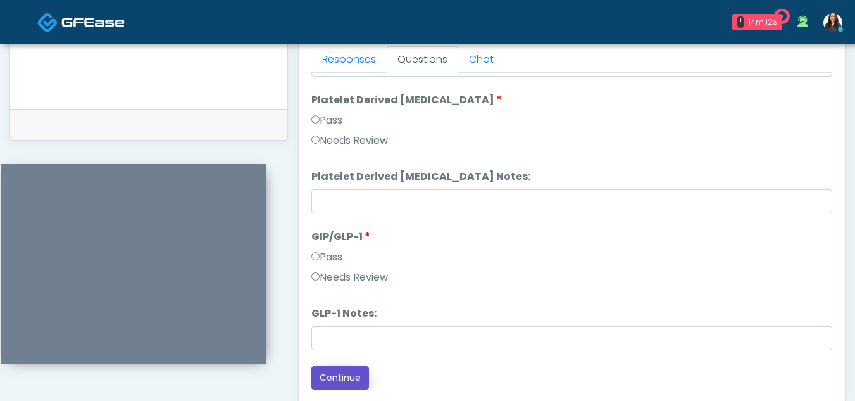
click at [355, 379] on button "Continue" at bounding box center [340, 377] width 58 height 23
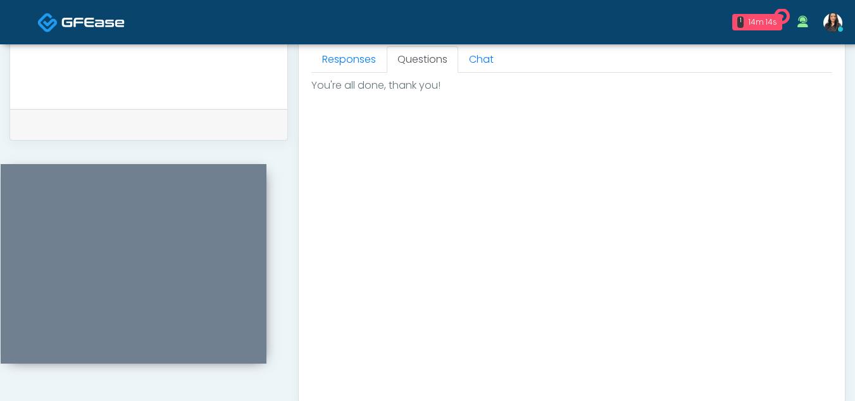
scroll to position [759, 0]
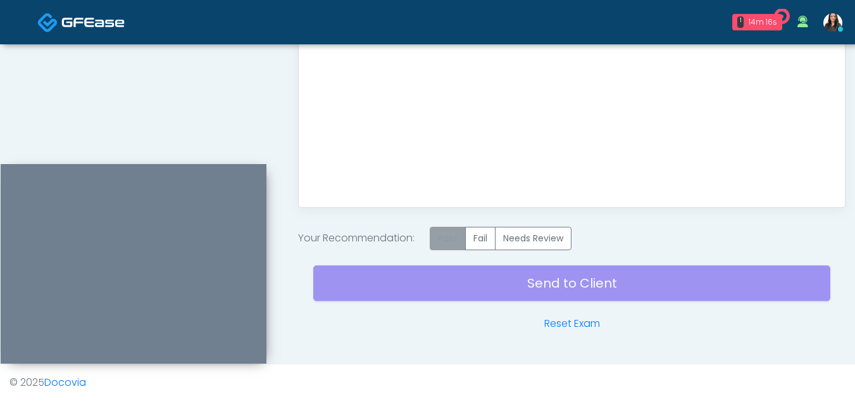
click at [440, 236] on label "Pass" at bounding box center [448, 238] width 36 height 23
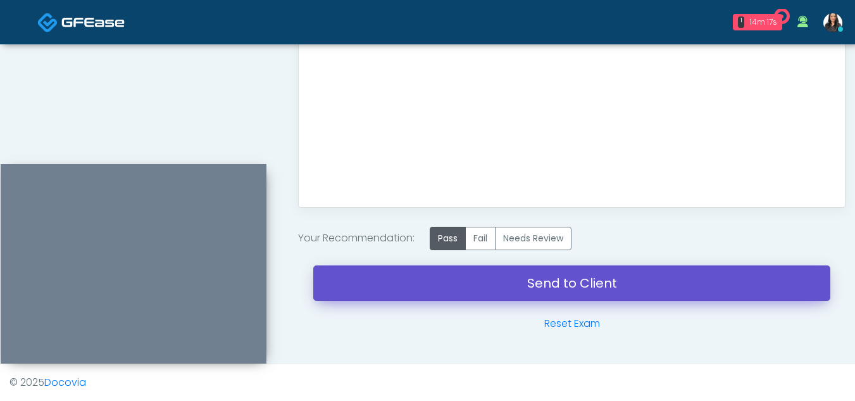
click at [525, 285] on link "Send to Client" at bounding box center [571, 282] width 517 height 35
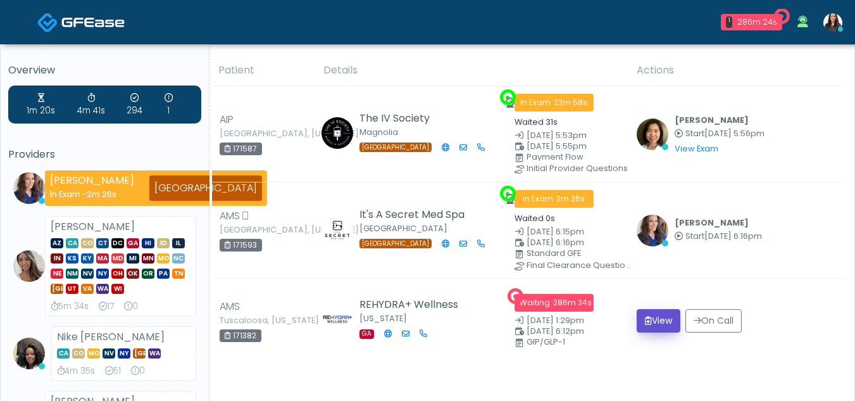
click at [673, 321] on button "View" at bounding box center [659, 320] width 44 height 23
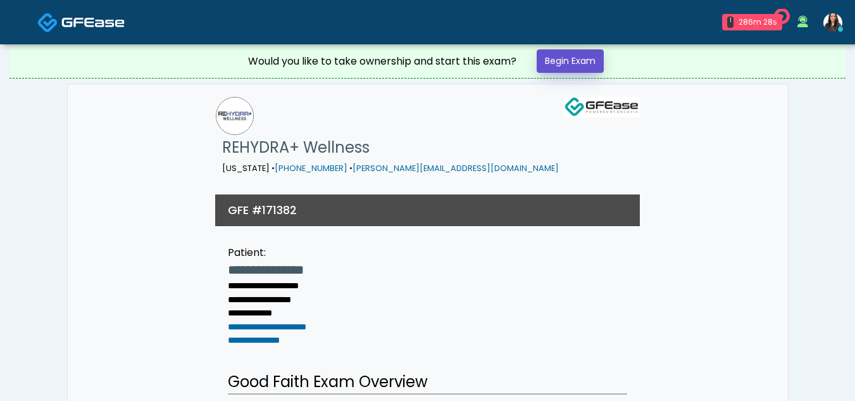
click at [564, 57] on link "Begin Exam" at bounding box center [570, 60] width 67 height 23
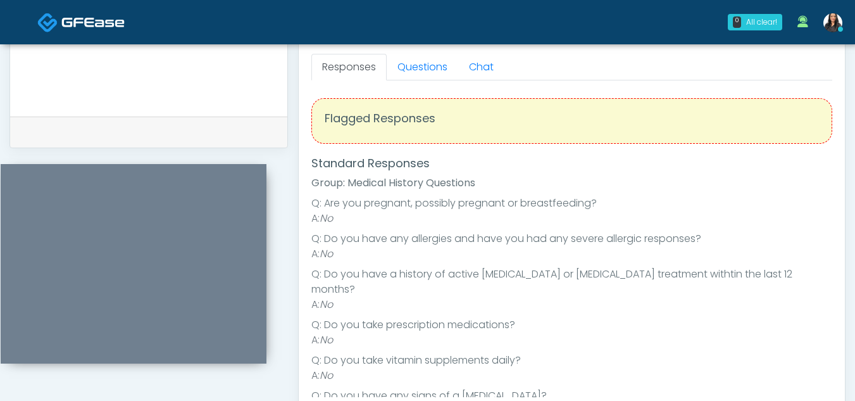
scroll to position [558, 0]
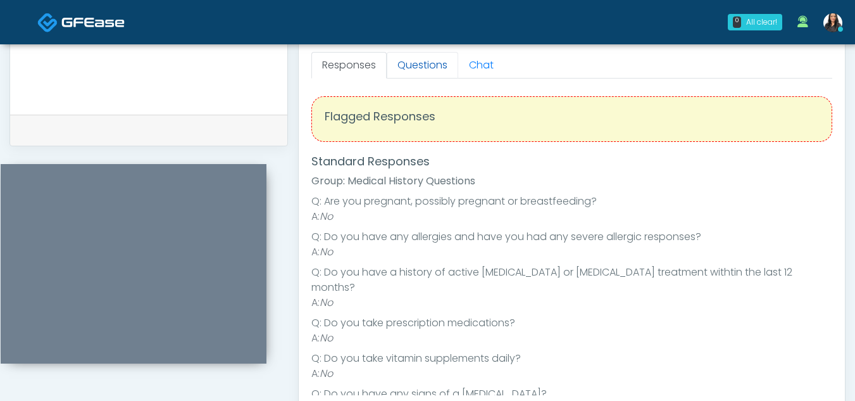
click at [428, 68] on link "Questions" at bounding box center [423, 65] width 72 height 27
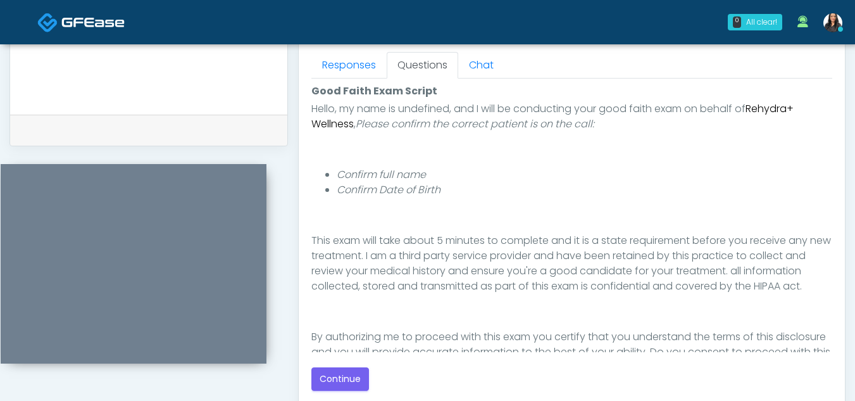
scroll to position [147, 0]
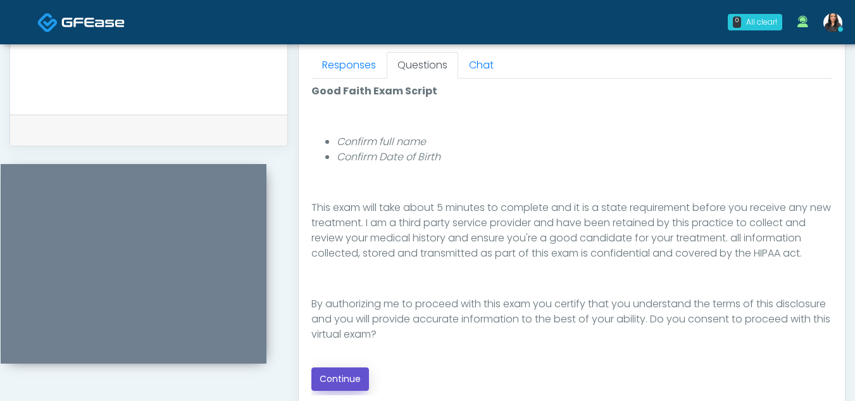
click at [337, 377] on button "Continue" at bounding box center [340, 378] width 58 height 23
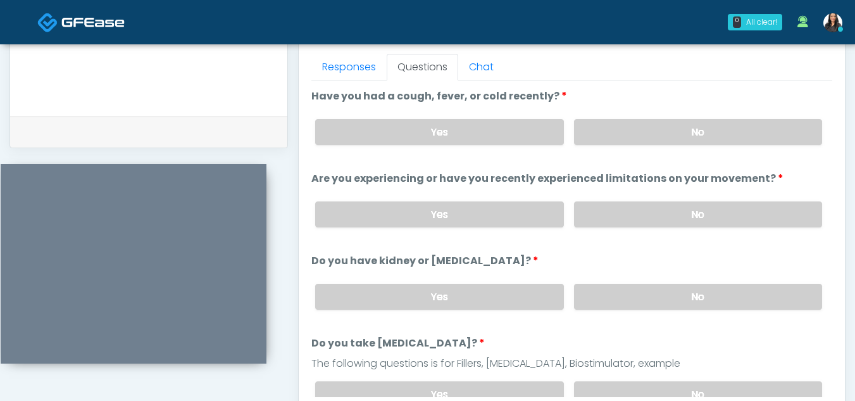
scroll to position [551, 0]
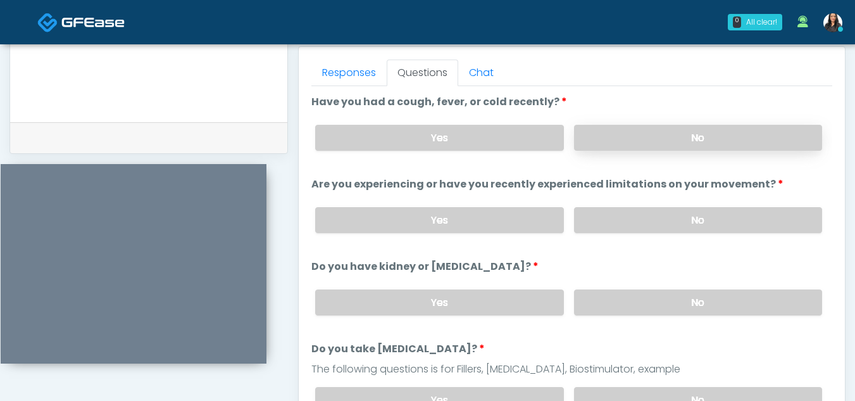
click at [653, 135] on label "No" at bounding box center [698, 138] width 248 height 26
click at [683, 225] on label "No" at bounding box center [698, 220] width 248 height 26
click at [690, 312] on label "No" at bounding box center [698, 302] width 248 height 26
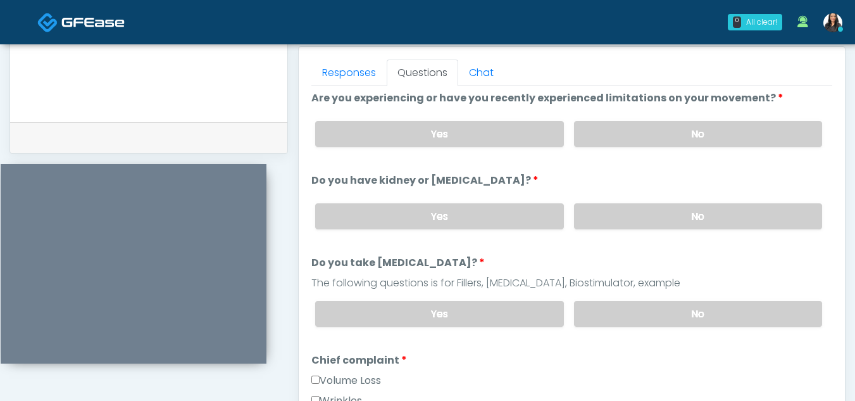
scroll to position [91, 0]
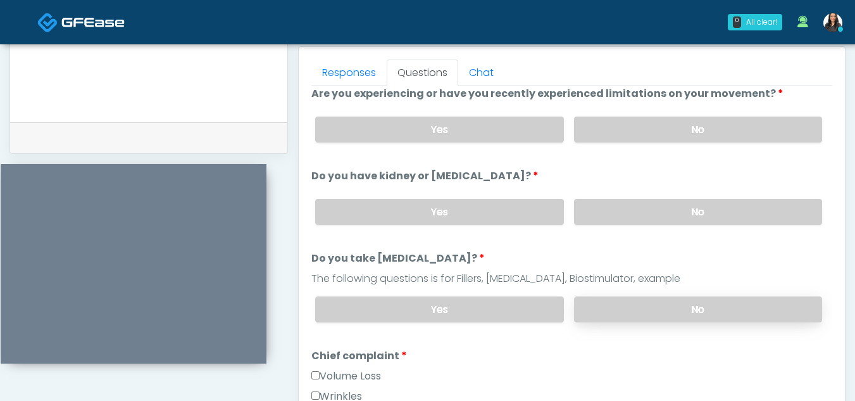
click at [715, 311] on label "No" at bounding box center [698, 309] width 248 height 26
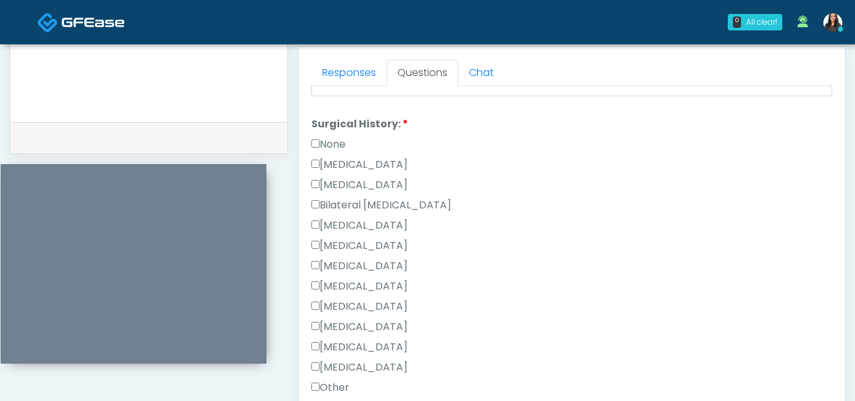
scroll to position [556, 0]
click at [313, 146] on label "None" at bounding box center [328, 142] width 34 height 15
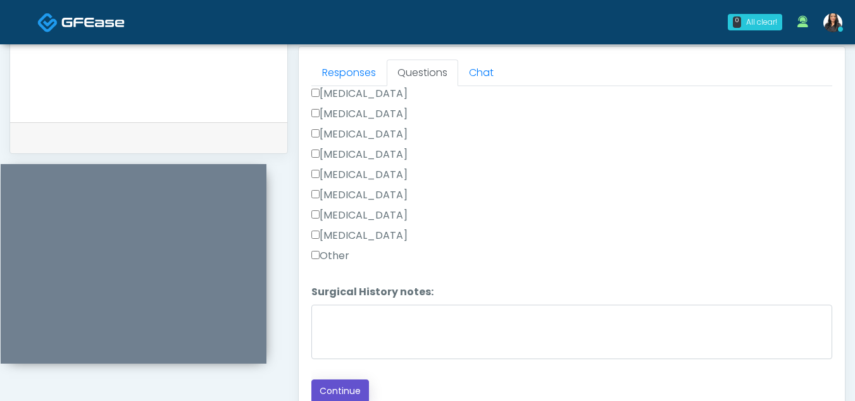
click at [354, 391] on button "Continue" at bounding box center [340, 390] width 58 height 23
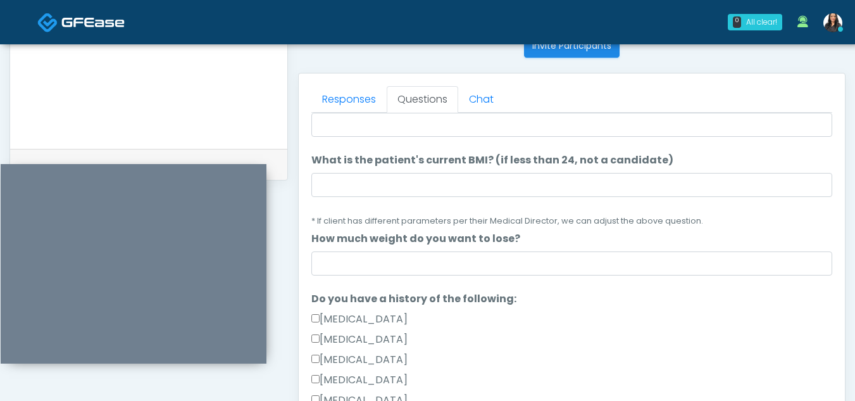
scroll to position [0, 0]
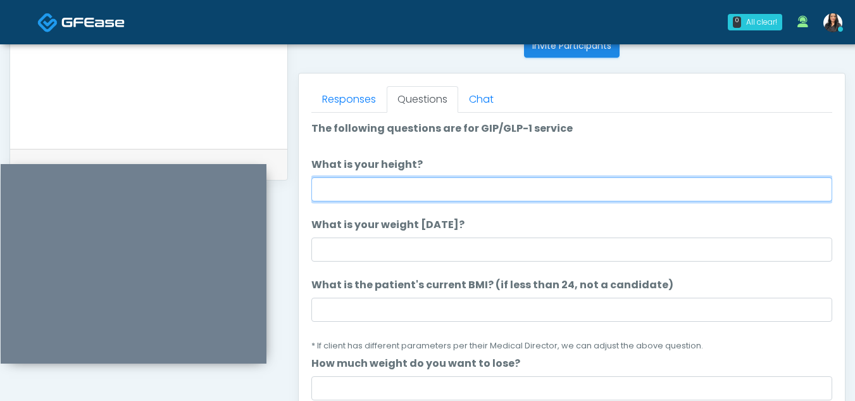
click at [359, 192] on input "What is your height?" at bounding box center [571, 189] width 521 height 24
type input "*****"
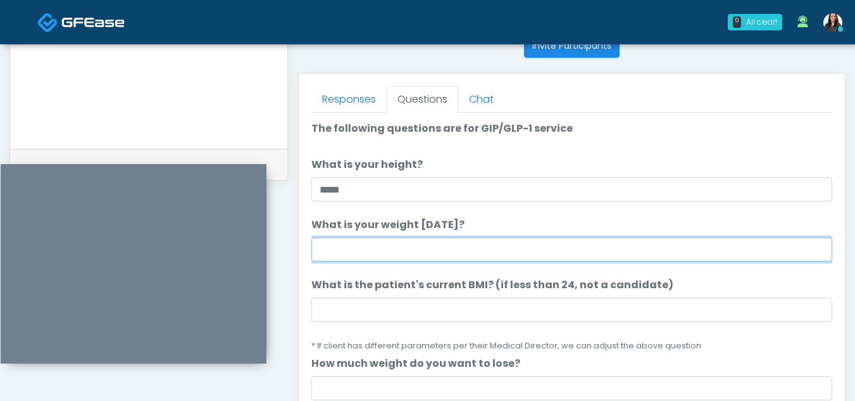
click at [347, 247] on input "What is your weight today?" at bounding box center [571, 249] width 521 height 24
type input "***"
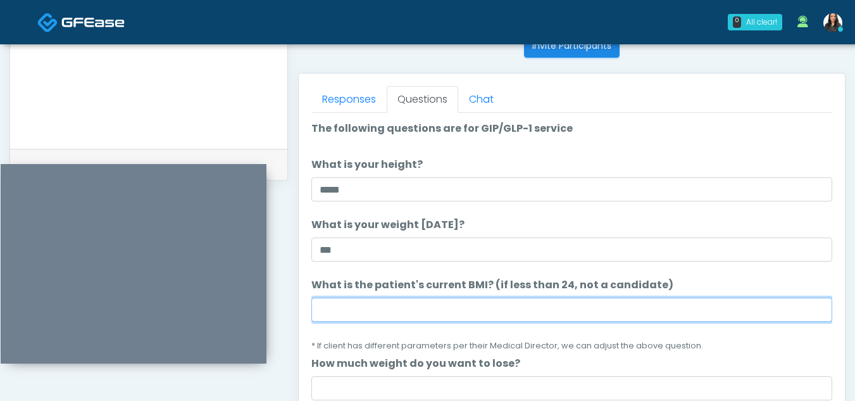
click at [348, 313] on input "What is the patient's current BMI? (if less than 24, not a candidate)" at bounding box center [571, 309] width 521 height 24
type input "****"
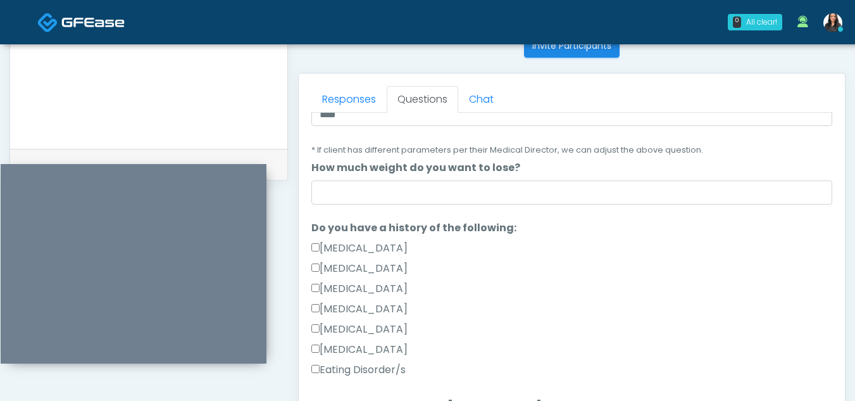
scroll to position [198, 0]
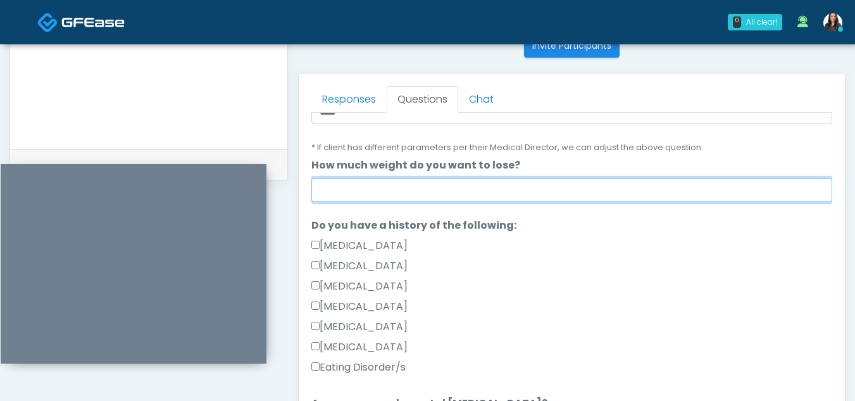
click at [370, 187] on input "How much weight do you want to lose?" at bounding box center [571, 190] width 521 height 24
type input "*********"
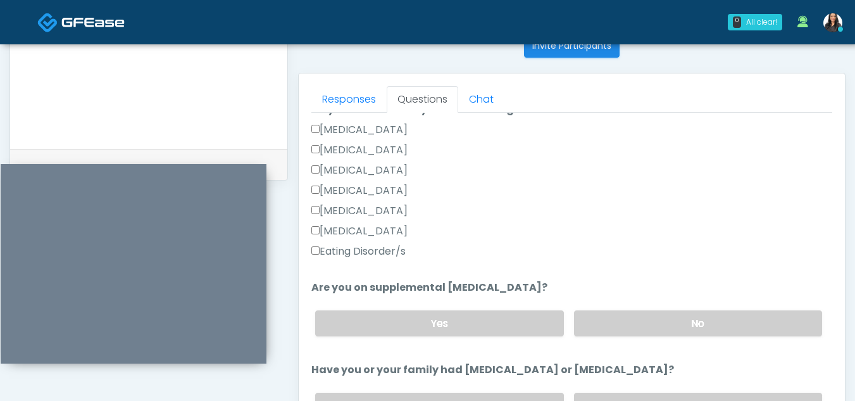
scroll to position [329, 0]
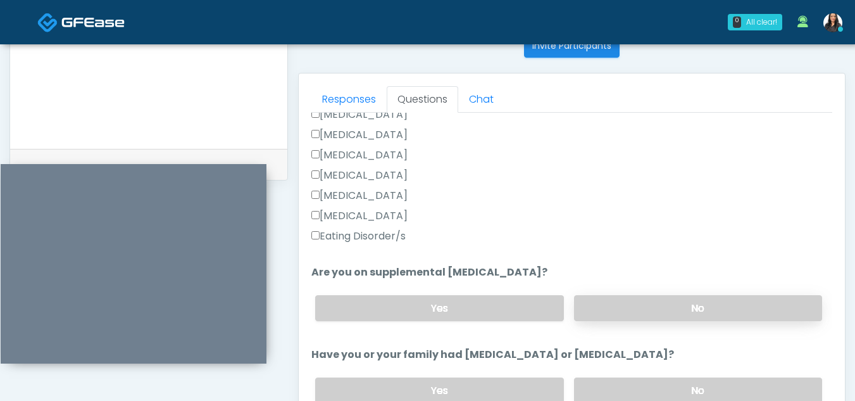
click at [742, 309] on label "No" at bounding box center [698, 308] width 248 height 26
click at [750, 390] on label "No" at bounding box center [698, 390] width 248 height 26
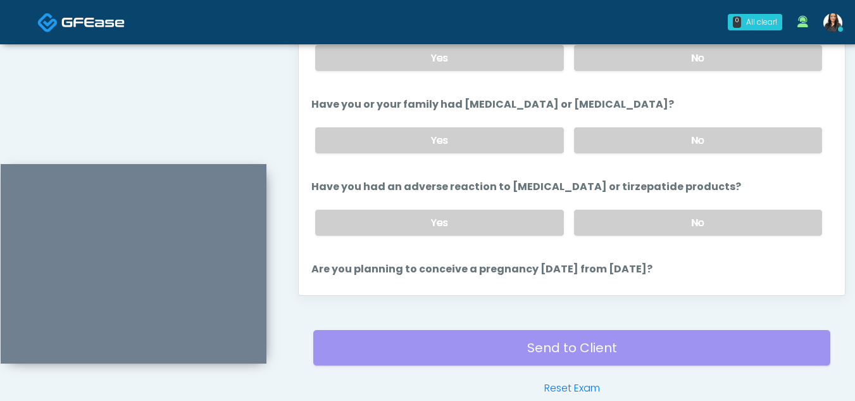
scroll to position [445, 0]
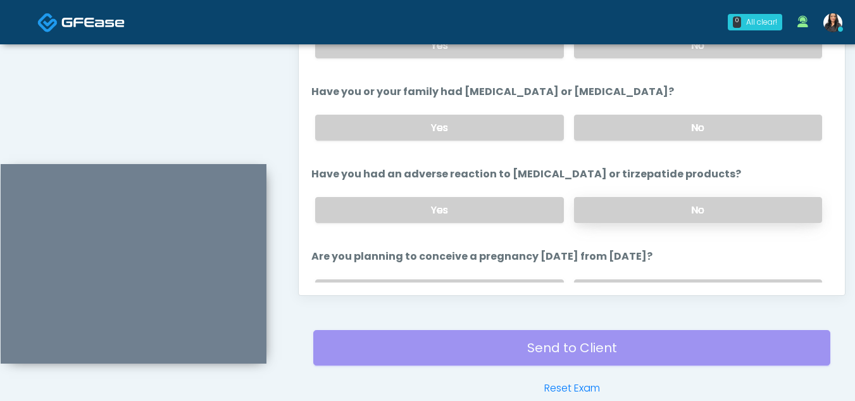
click at [665, 199] on label "No" at bounding box center [698, 210] width 248 height 26
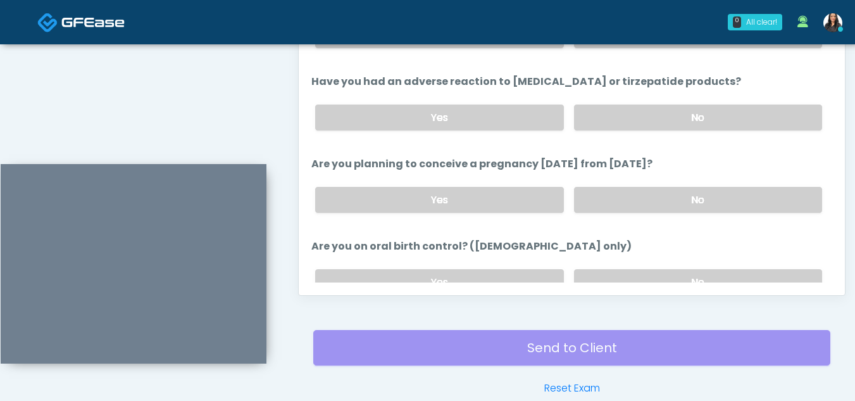
scroll to position [544, 0]
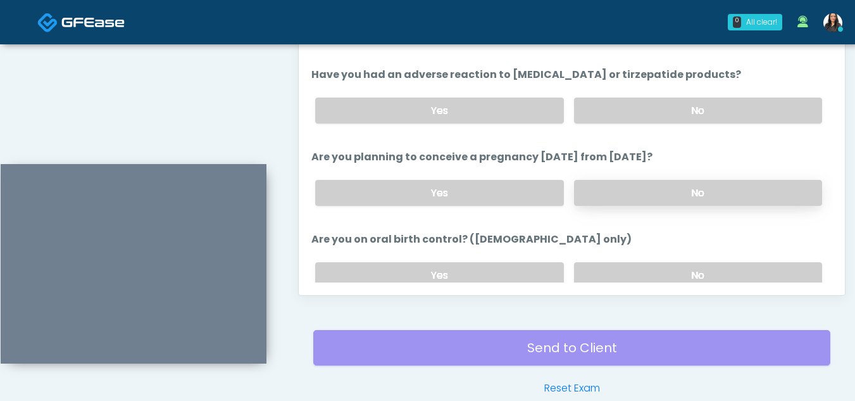
click at [668, 189] on label "No" at bounding box center [698, 193] width 248 height 26
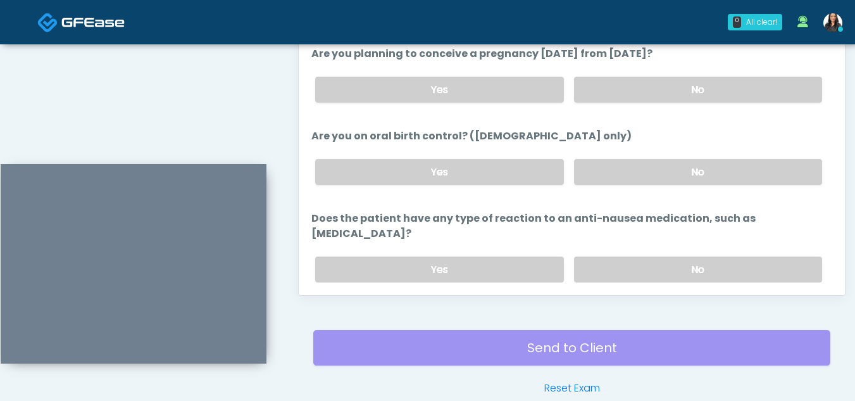
scroll to position [682, 0]
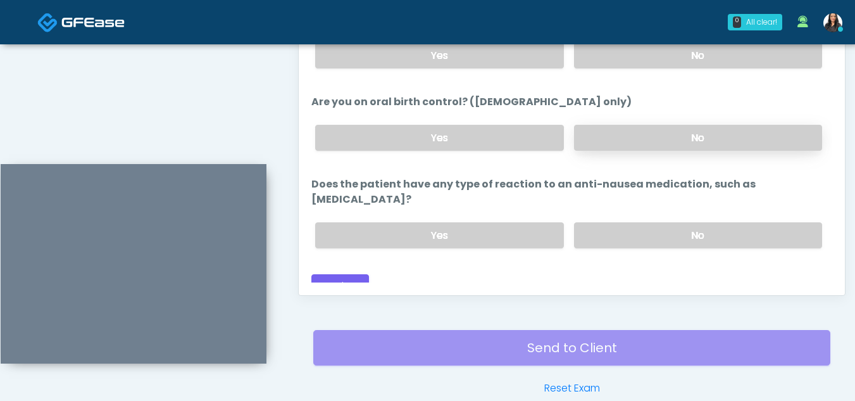
click at [699, 138] on label "No" at bounding box center [698, 138] width 248 height 26
click at [677, 226] on label "No" at bounding box center [698, 235] width 248 height 26
click at [336, 274] on button "Continue" at bounding box center [340, 285] width 58 height 23
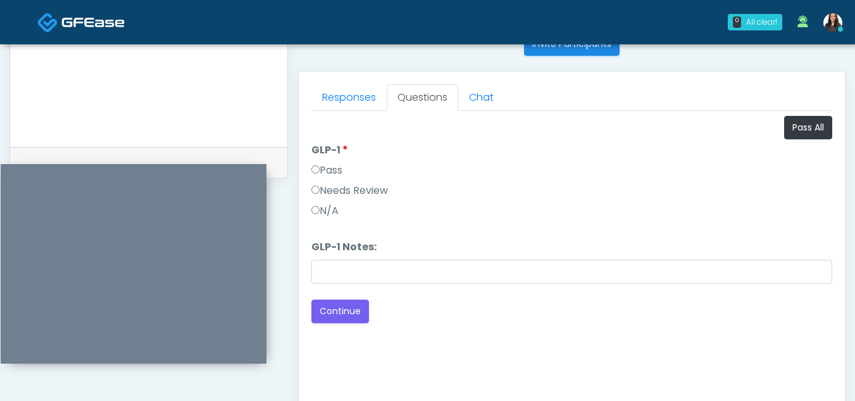
scroll to position [510, 0]
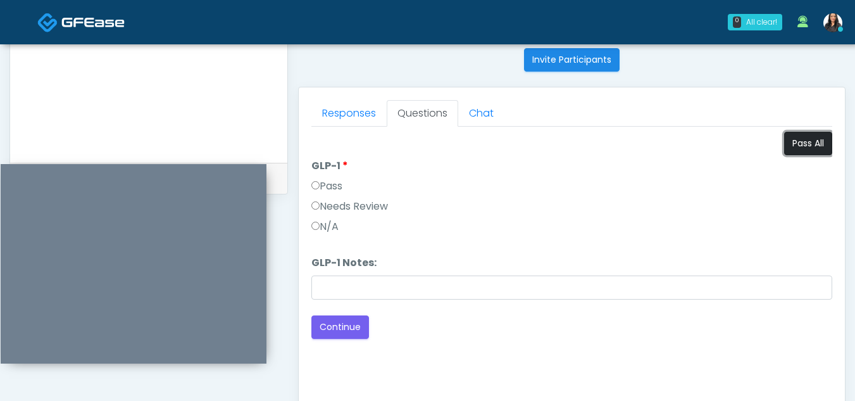
click at [815, 146] on button "Pass All" at bounding box center [808, 143] width 48 height 23
click at [343, 322] on button "Continue" at bounding box center [340, 326] width 58 height 23
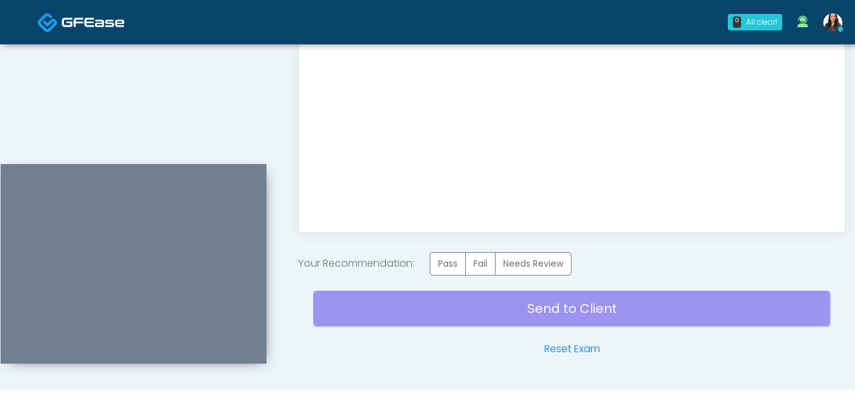
scroll to position [759, 0]
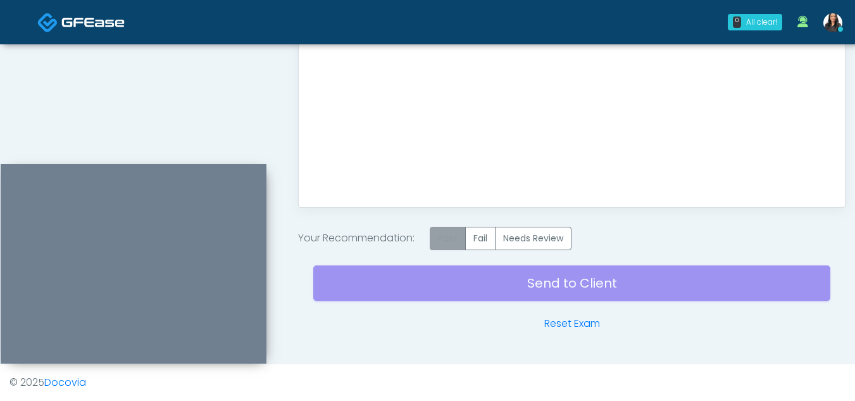
click at [451, 238] on label "Pass" at bounding box center [448, 238] width 36 height 23
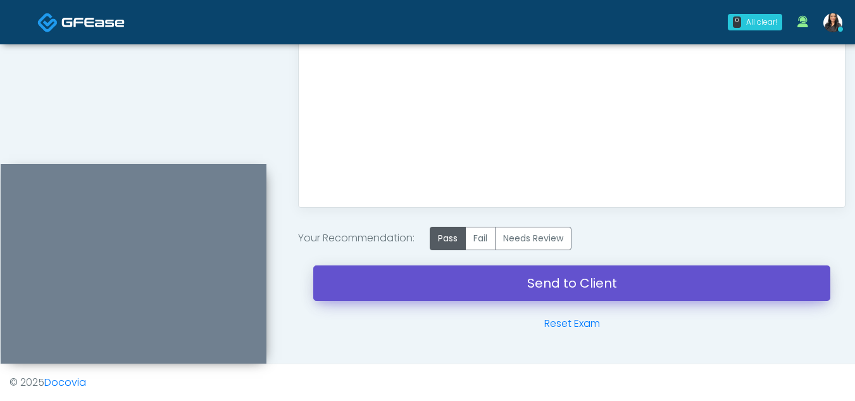
click at [551, 280] on link "Send to Client" at bounding box center [571, 282] width 517 height 35
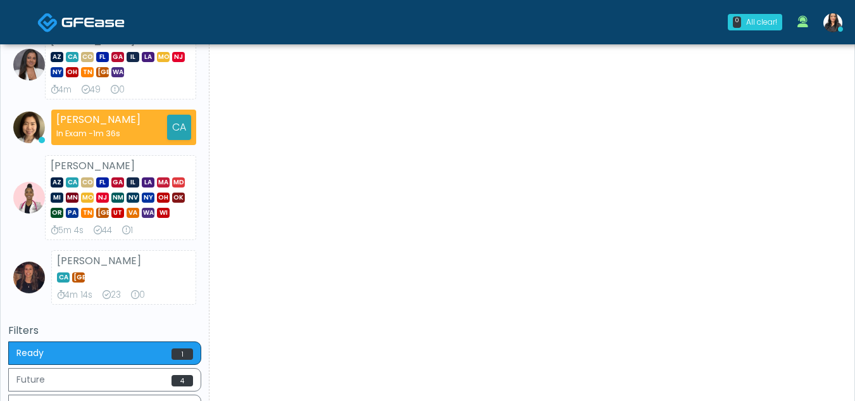
scroll to position [750, 0]
